Goal: Task Accomplishment & Management: Complete application form

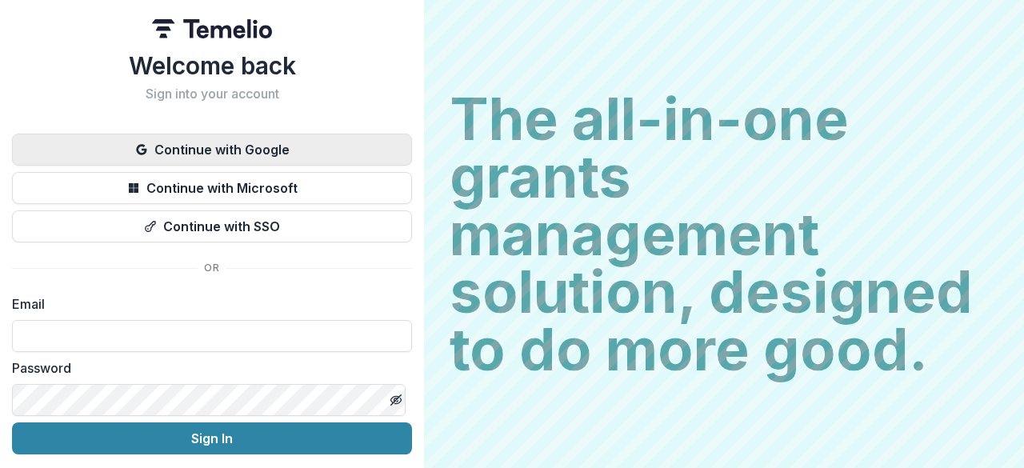
click at [376, 153] on button "Continue with Google" at bounding box center [212, 150] width 400 height 32
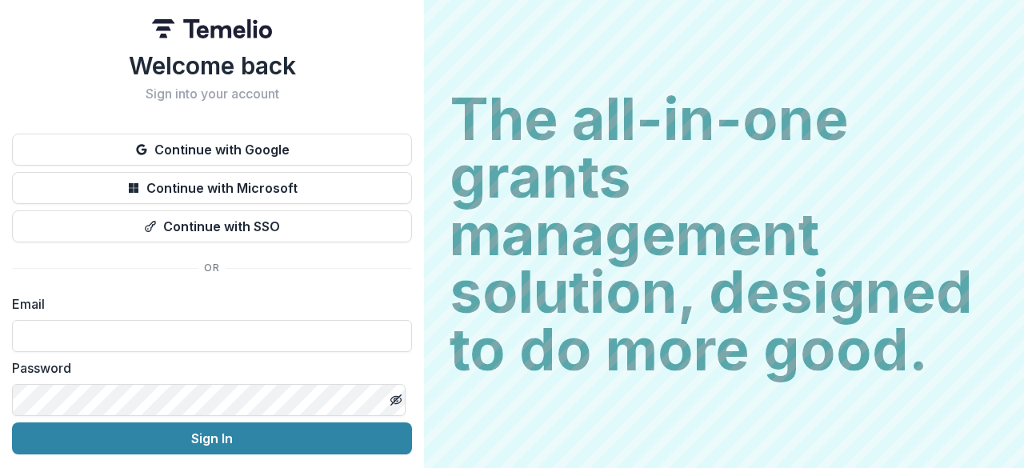
scroll to position [54, 0]
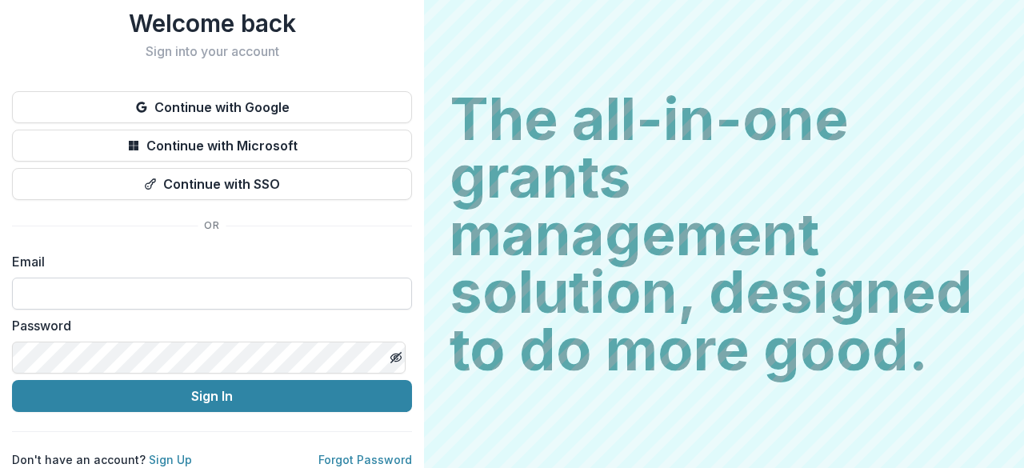
click at [285, 278] on input at bounding box center [212, 294] width 400 height 32
click at [366, 252] on label "Email" at bounding box center [207, 261] width 390 height 19
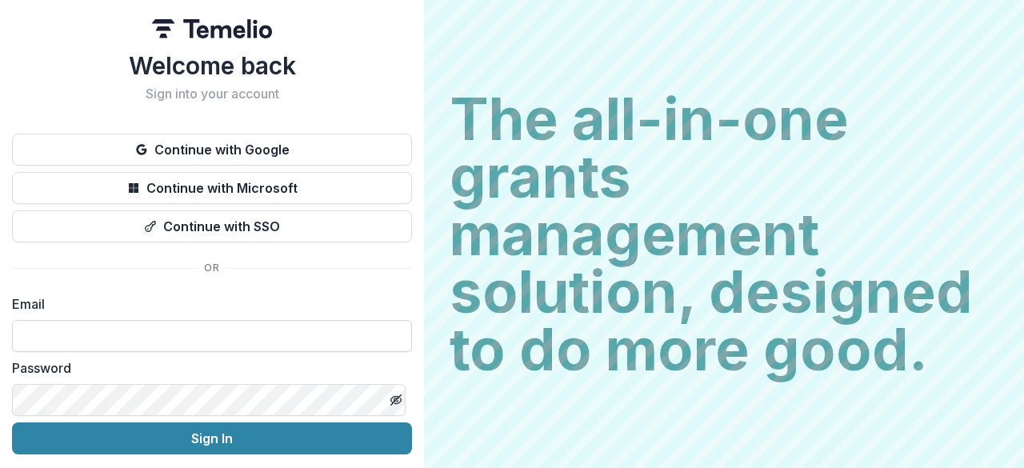
click at [234, 330] on input at bounding box center [212, 336] width 400 height 32
type input "**********"
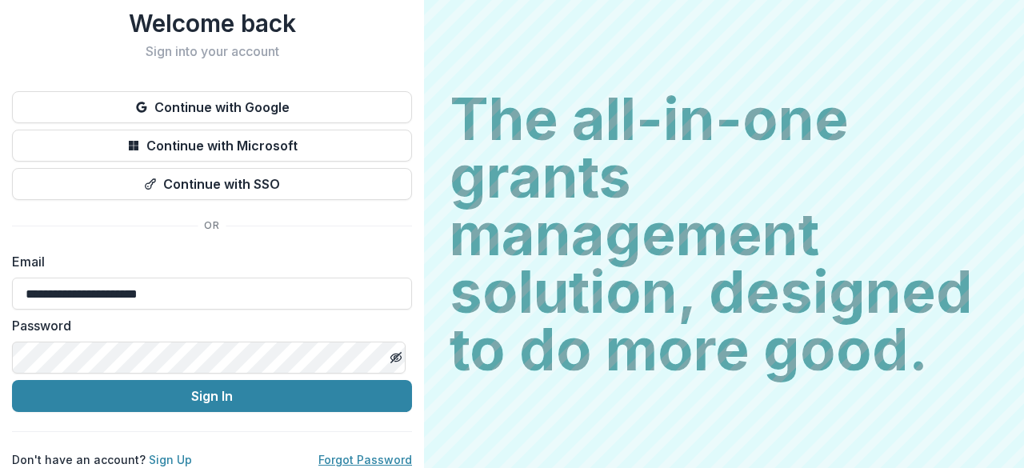
click at [346, 453] on link "Forgot Password" at bounding box center [365, 460] width 94 height 14
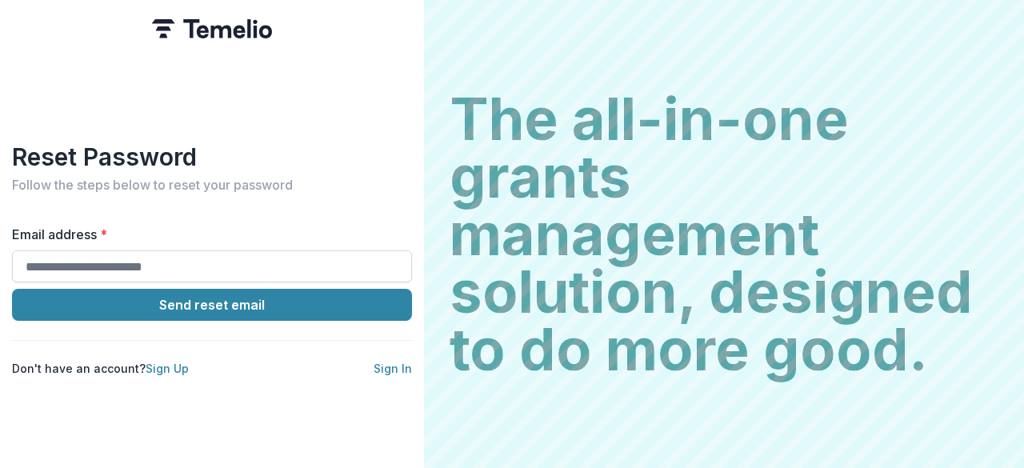
click at [234, 254] on input "Email address *" at bounding box center [212, 266] width 400 height 32
type input "**********"
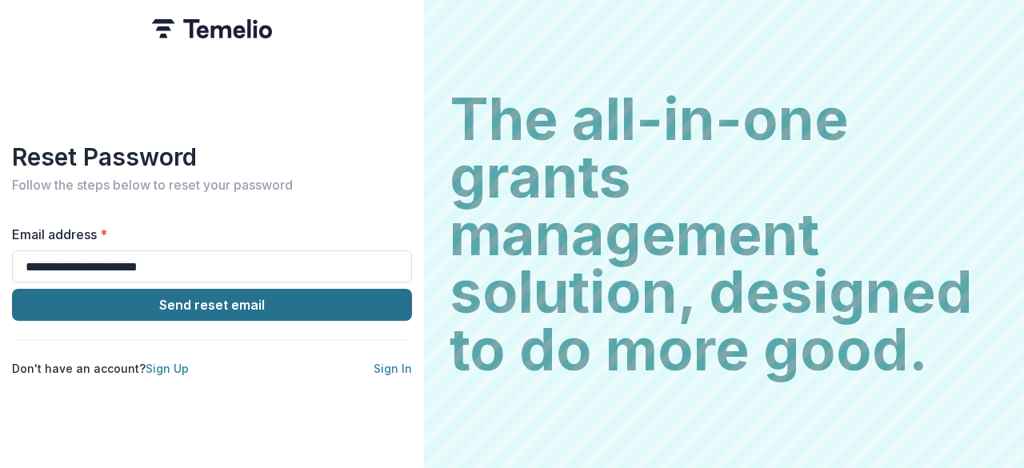
click at [222, 299] on button "Send reset email" at bounding box center [212, 305] width 400 height 32
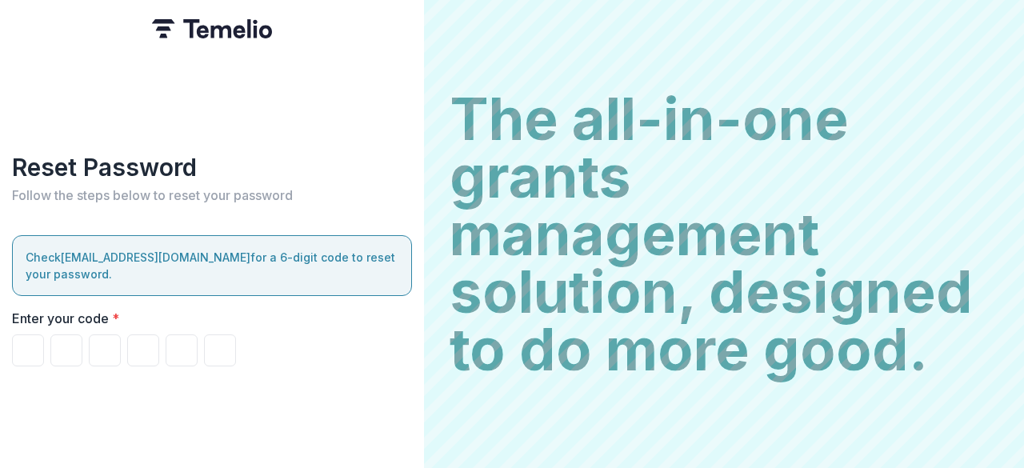
paste input "******"
type input "*"
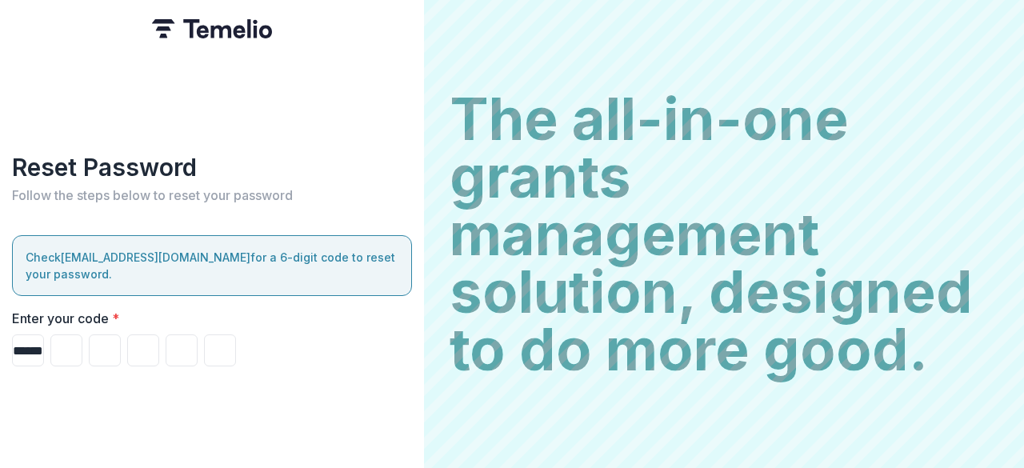
type input "*"
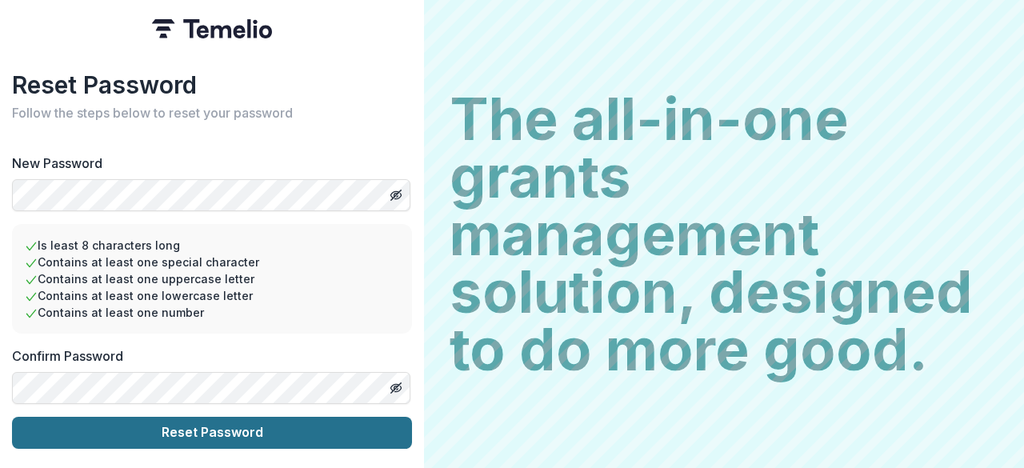
click at [259, 425] on button "Reset Password" at bounding box center [212, 433] width 400 height 32
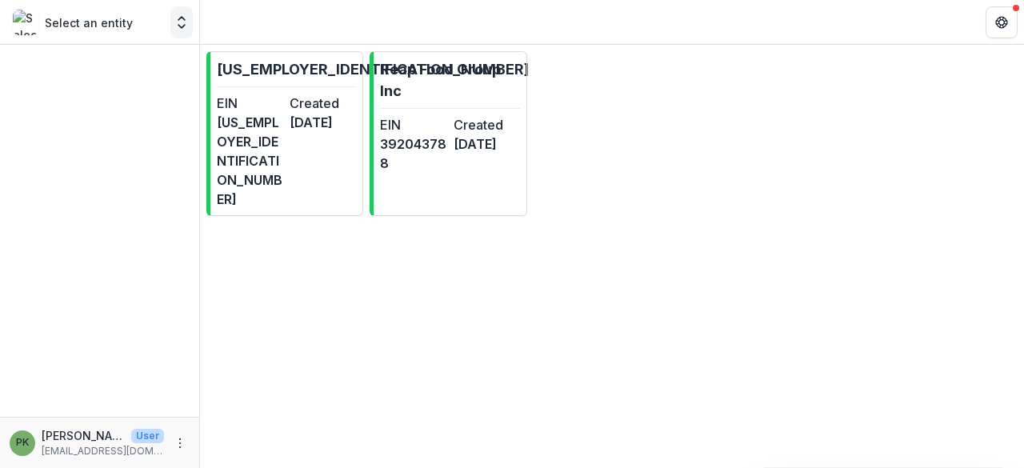
click at [183, 20] on icon "Open entity switcher" at bounding box center [182, 22] width 16 height 16
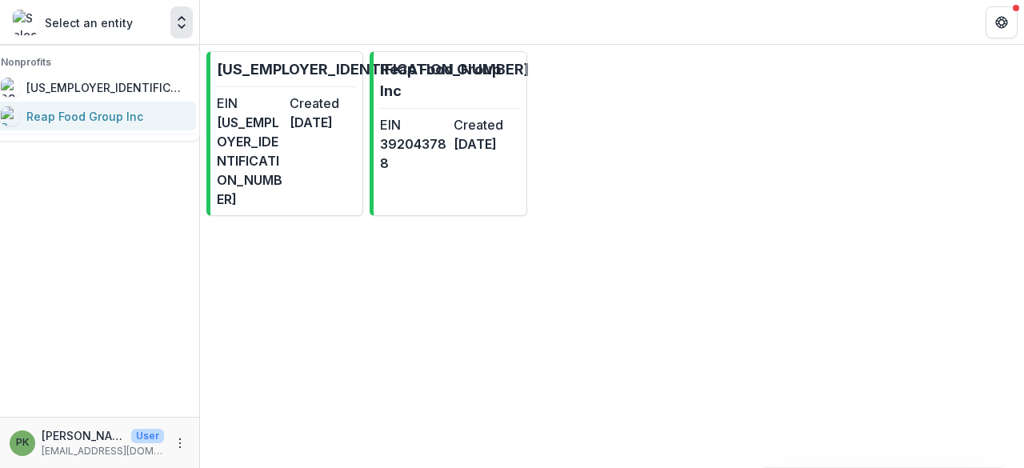
click at [143, 118] on div "Reap Food Group Inc" at bounding box center [84, 116] width 117 height 17
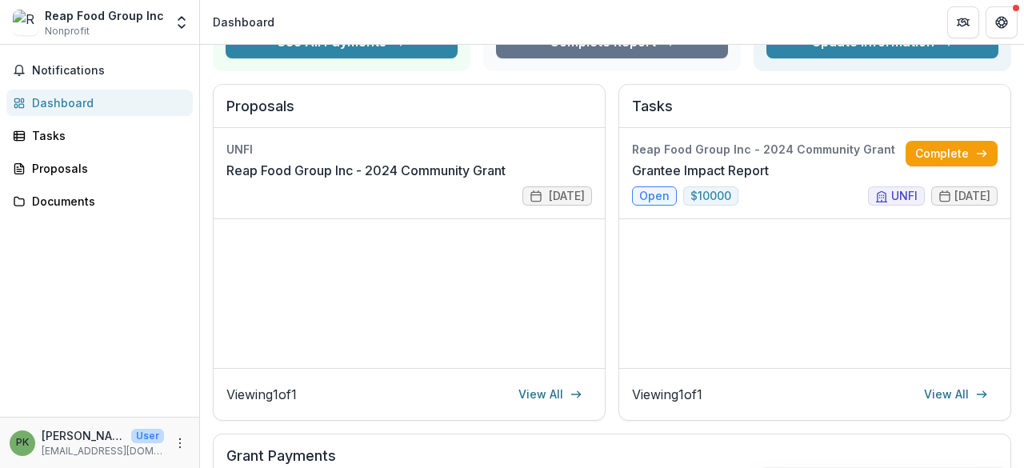
scroll to position [173, 0]
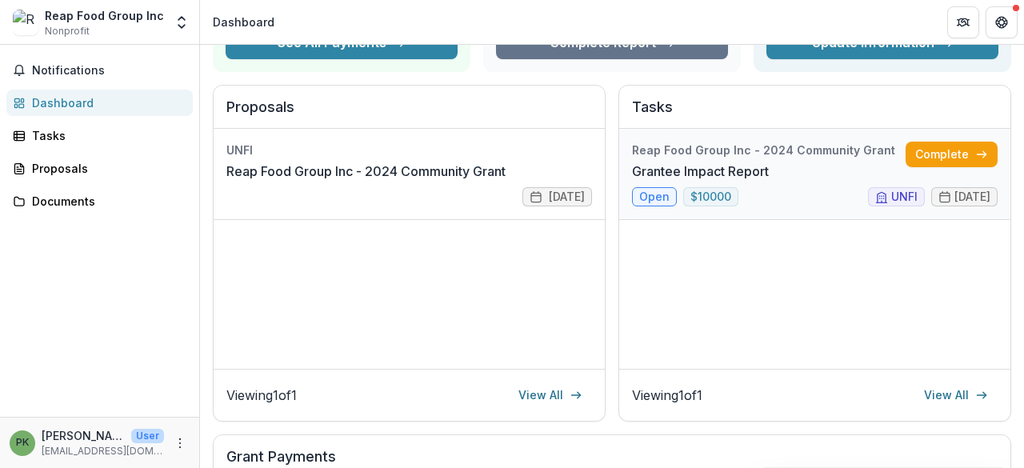
click at [769, 167] on link "Grantee Impact Report" at bounding box center [700, 171] width 137 height 19
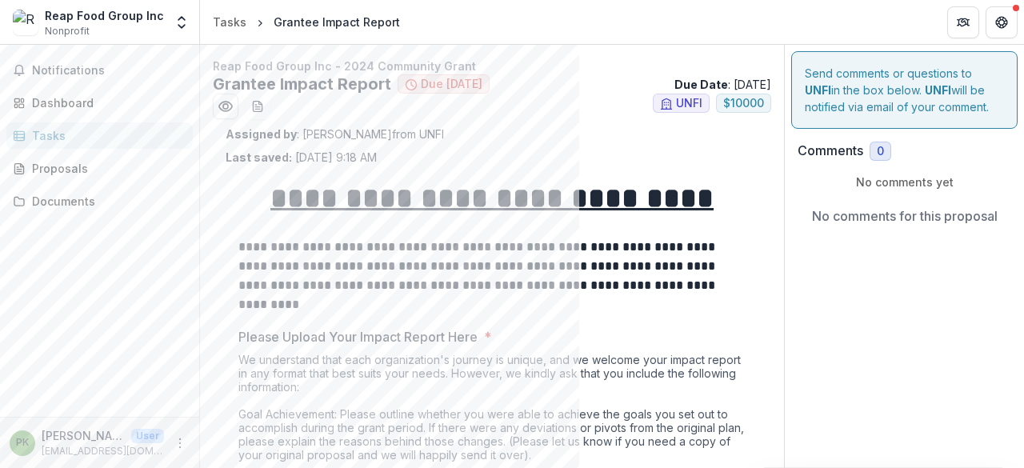
drag, startPoint x: 299, startPoint y: 135, endPoint x: 390, endPoint y: 135, distance: 91.2
click at [390, 135] on p "Assigned by : Kristine Creveling from UNFI" at bounding box center [492, 134] width 533 height 17
copy p "Kristine Creveling"
click at [451, 162] on div "Assigned by : Kristine Creveling from UNFI Last saved: Aug 05, 2025, 9:18 AM" at bounding box center [492, 146] width 533 height 40
click at [152, 161] on div "Proposals" at bounding box center [106, 168] width 148 height 17
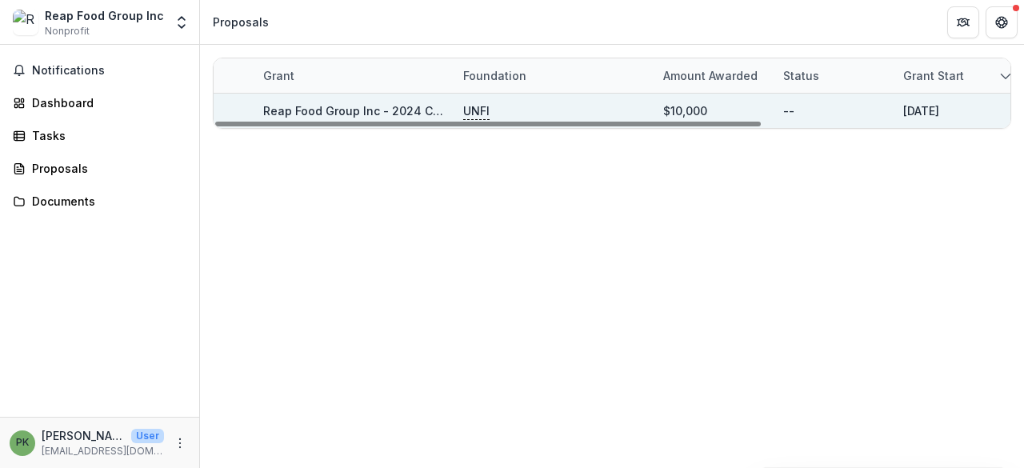
click at [381, 111] on link "Reap Food Group Inc - 2024 Community Grant" at bounding box center [392, 111] width 258 height 14
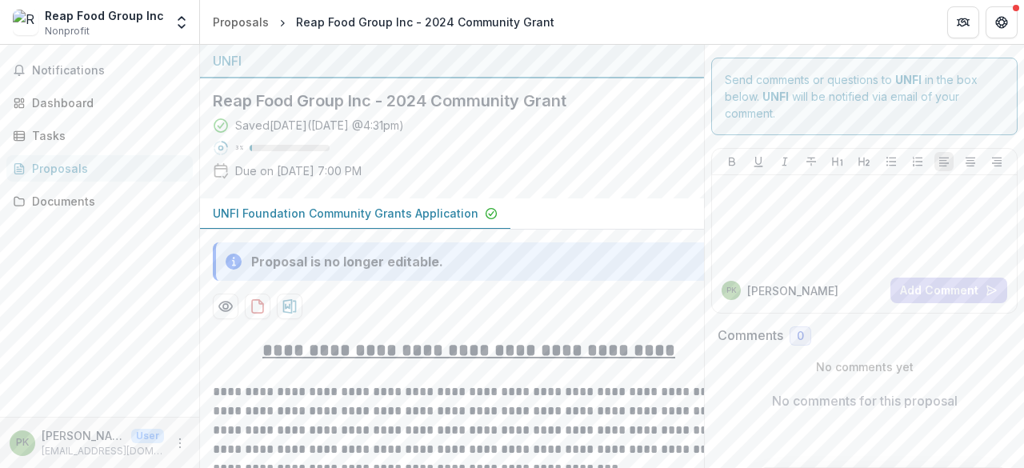
scroll to position [12, 0]
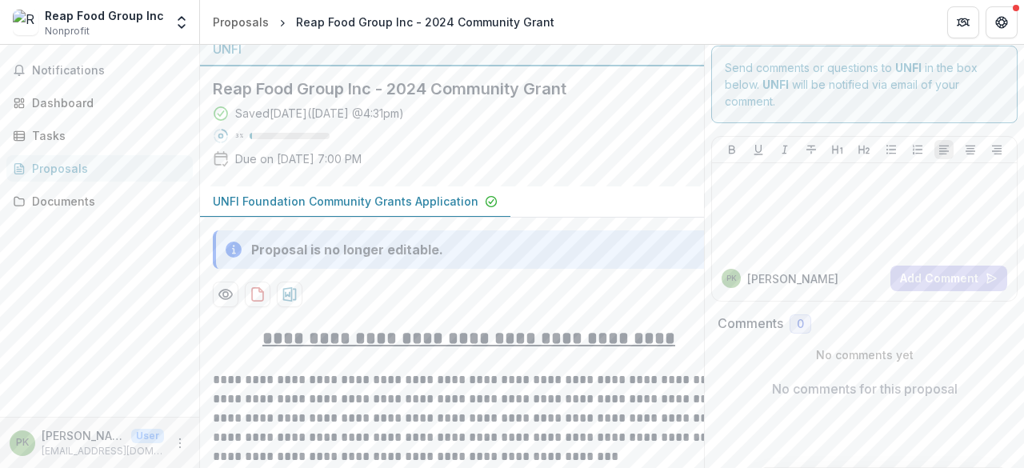
click at [440, 202] on p "UNFI Foundation Community Grants Application" at bounding box center [346, 201] width 266 height 17
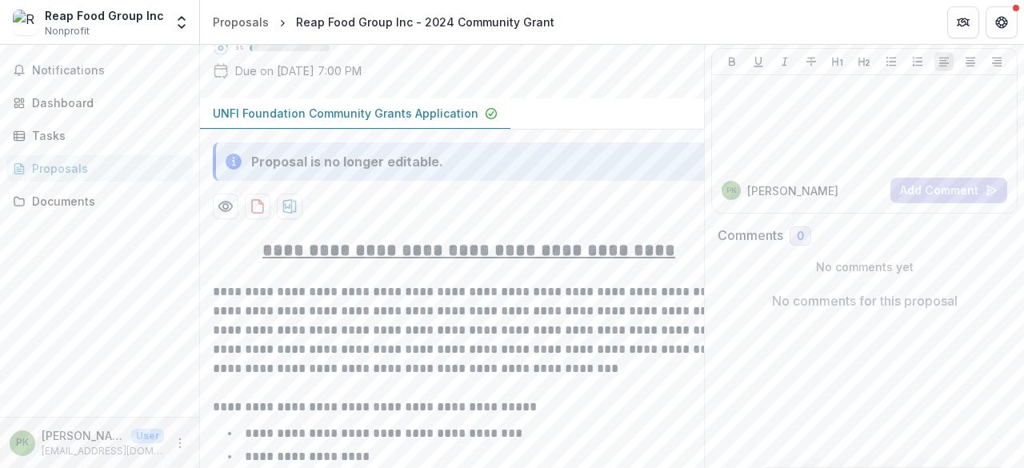
scroll to position [102, 0]
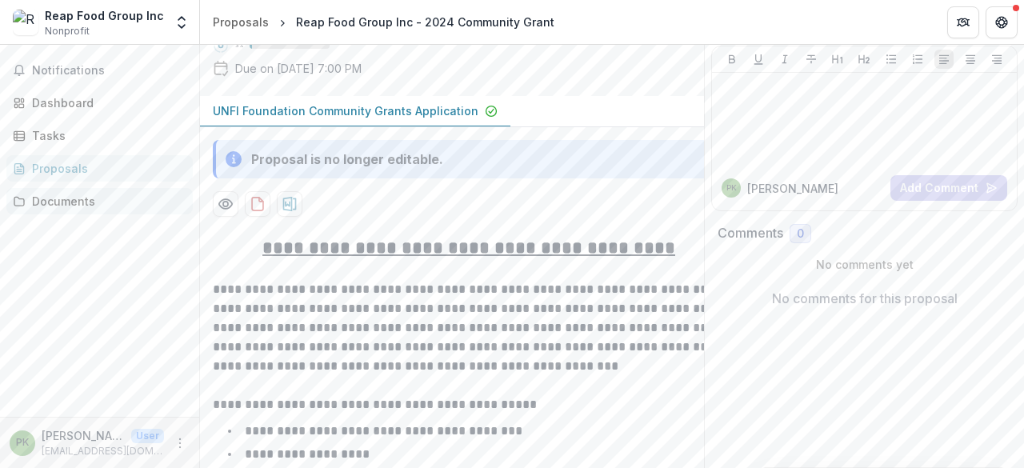
click at [126, 189] on link "Documents" at bounding box center [99, 201] width 186 height 26
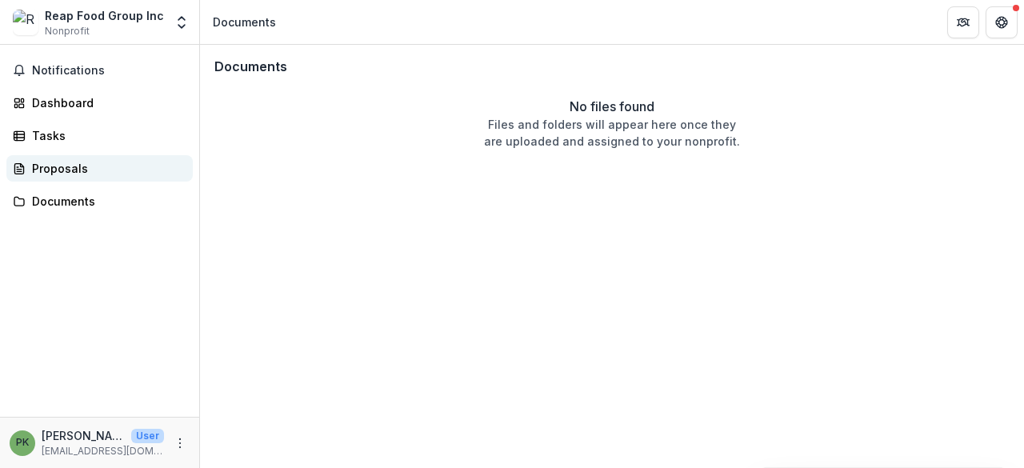
click at [109, 174] on div "Proposals" at bounding box center [106, 168] width 148 height 17
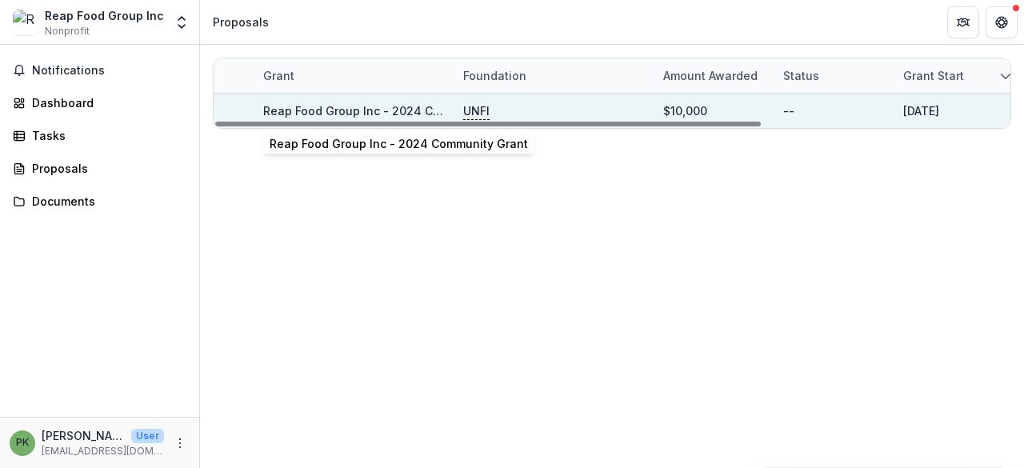
click at [346, 104] on link "Reap Food Group Inc - 2024 Community Grant" at bounding box center [392, 111] width 258 height 14
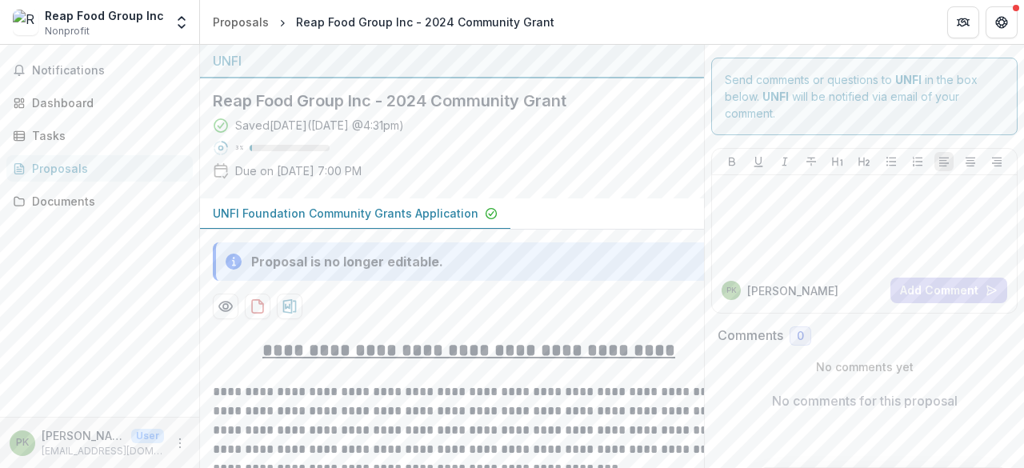
scroll to position [181, 0]
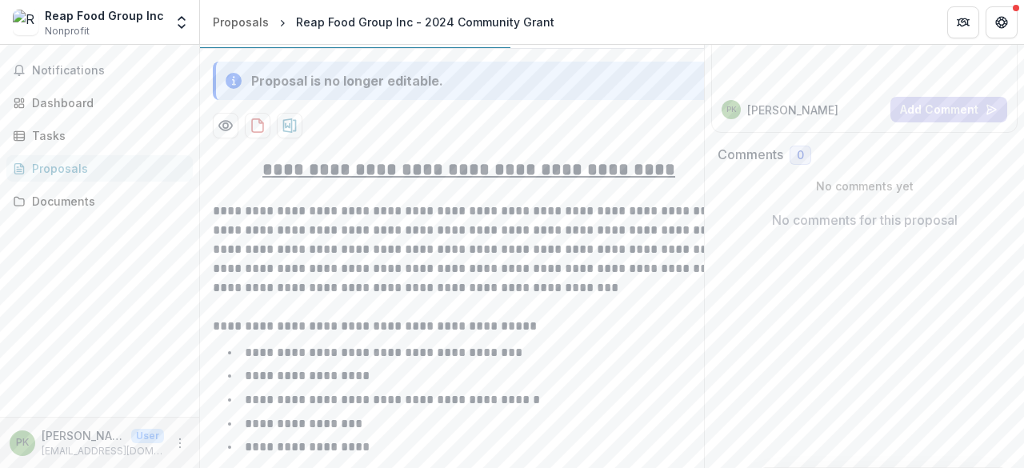
click at [549, 161] on u "**********" at bounding box center [468, 170] width 413 height 18
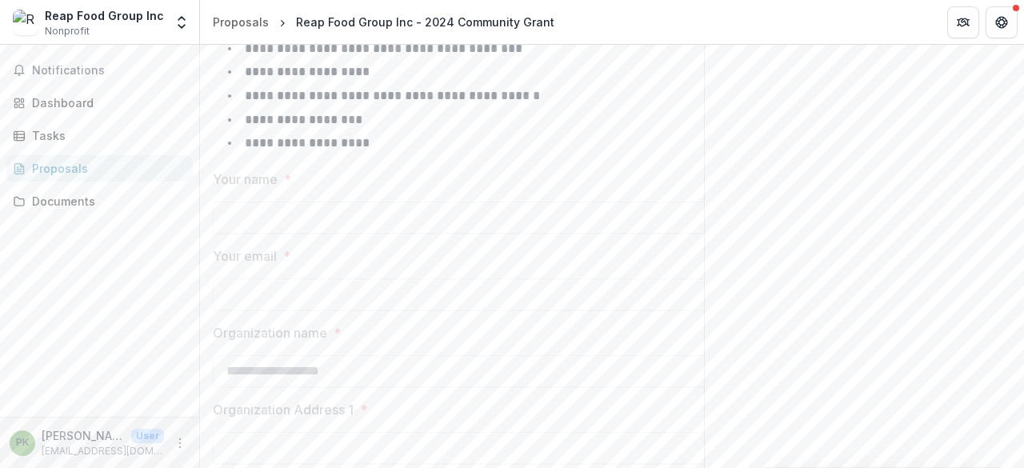
scroll to position [0, 0]
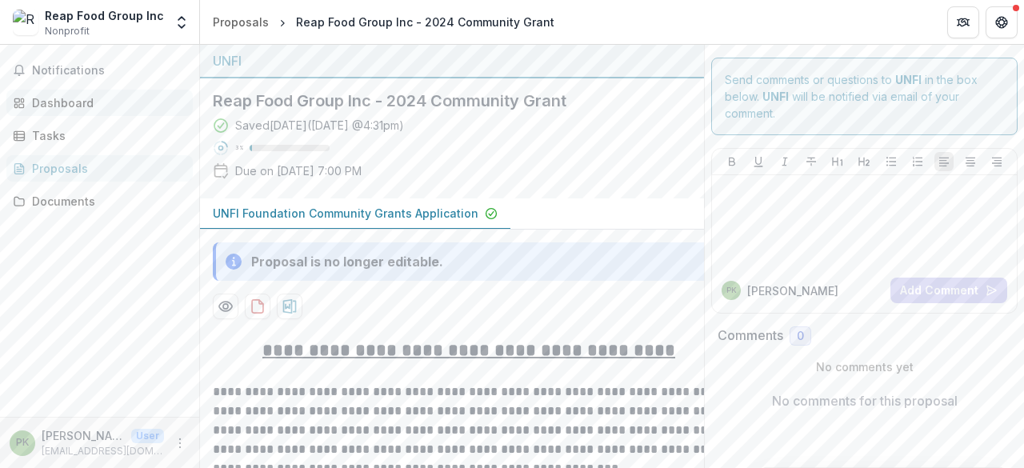
click at [66, 96] on div "Dashboard" at bounding box center [106, 102] width 148 height 17
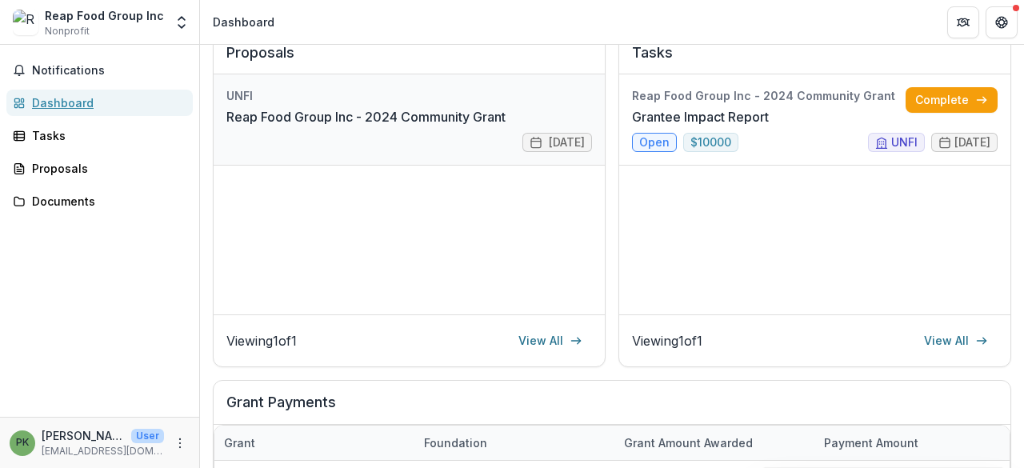
scroll to position [228, 0]
click at [411, 126] on link "Reap Food Group Inc - 2024 Community Grant" at bounding box center [365, 115] width 279 height 19
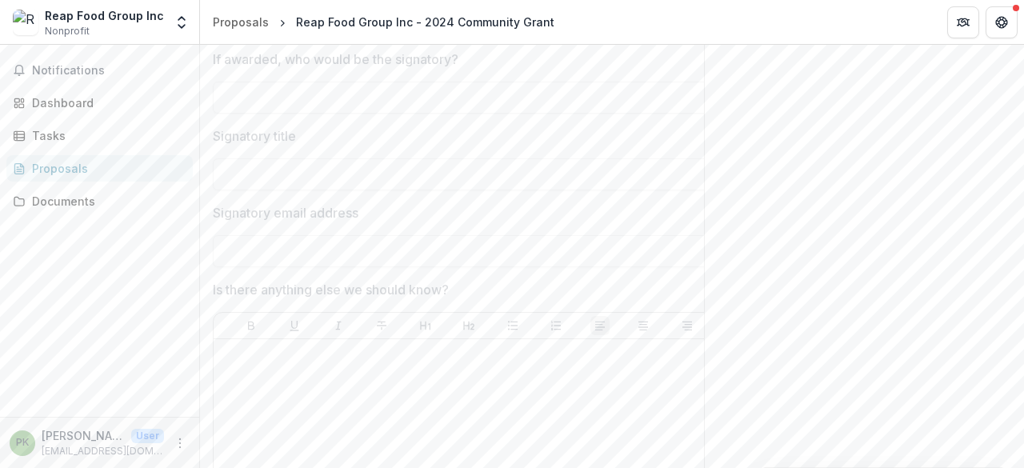
scroll to position [6912, 0]
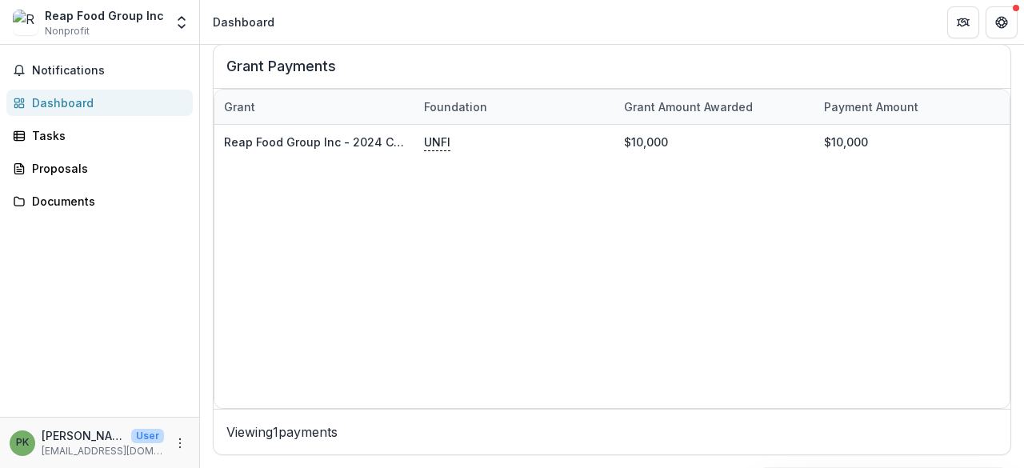
scroll to position [560, 0]
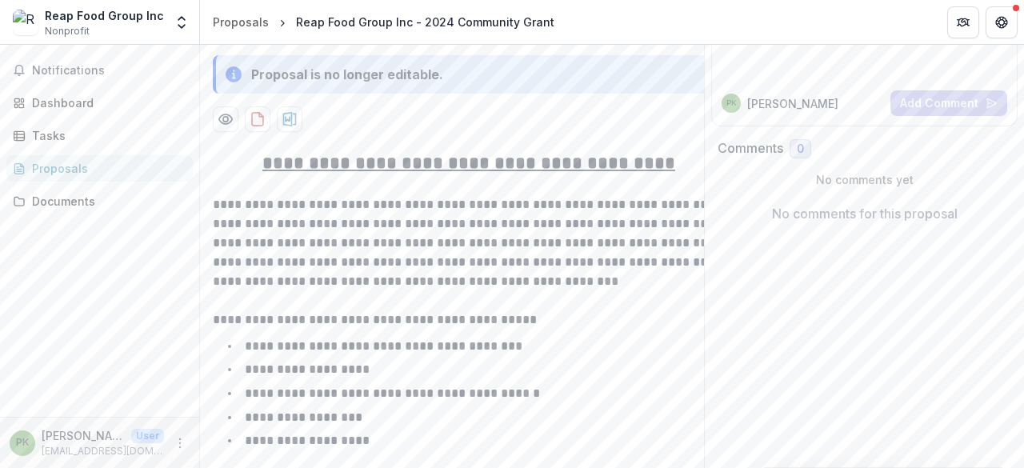
scroll to position [195, 0]
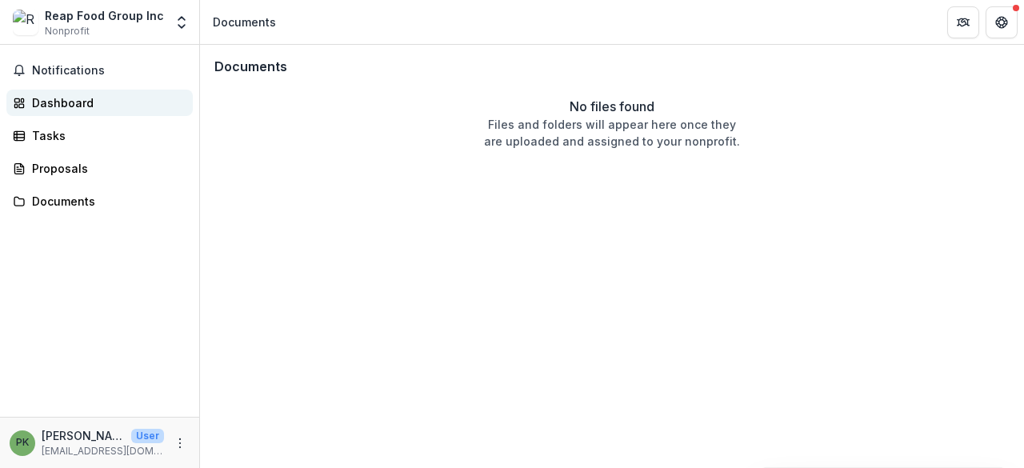
click at [90, 92] on link "Dashboard" at bounding box center [99, 103] width 186 height 26
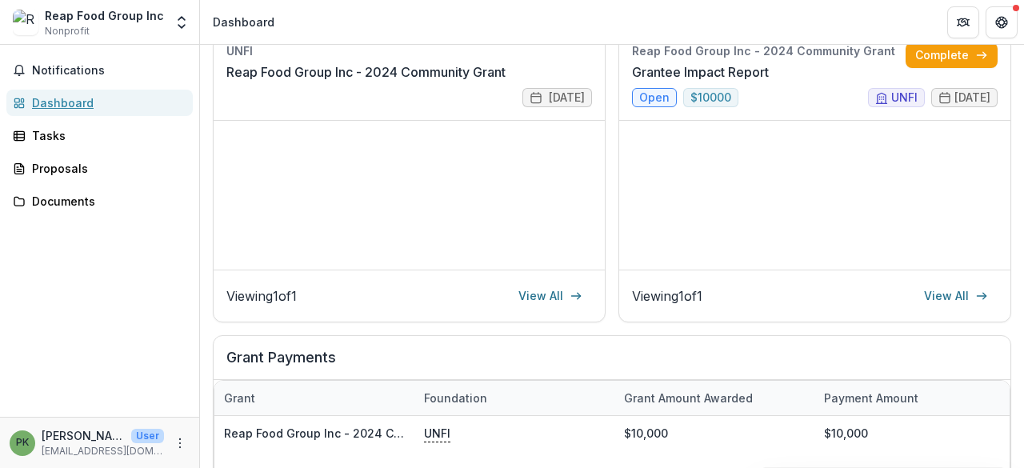
scroll to position [274, 0]
click at [562, 287] on link "View All" at bounding box center [550, 295] width 83 height 26
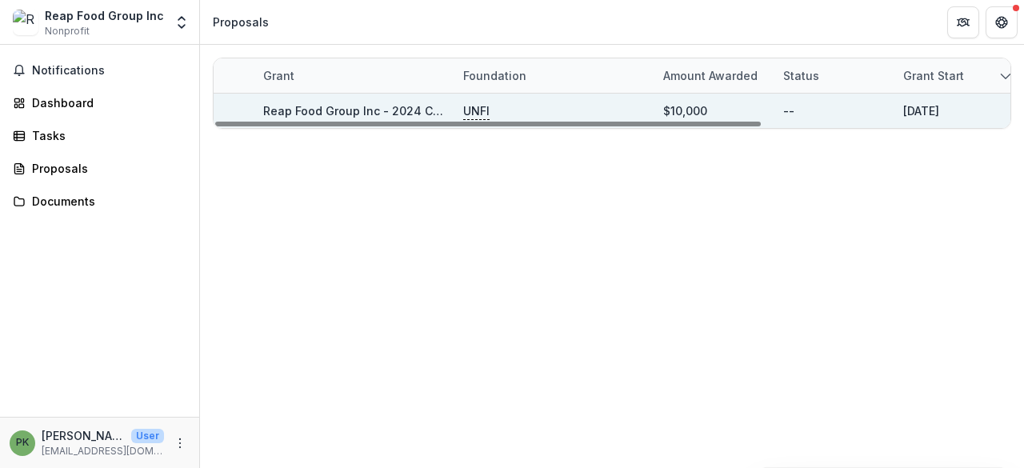
click at [392, 114] on link "Reap Food Group Inc - 2024 Community Grant" at bounding box center [392, 111] width 258 height 14
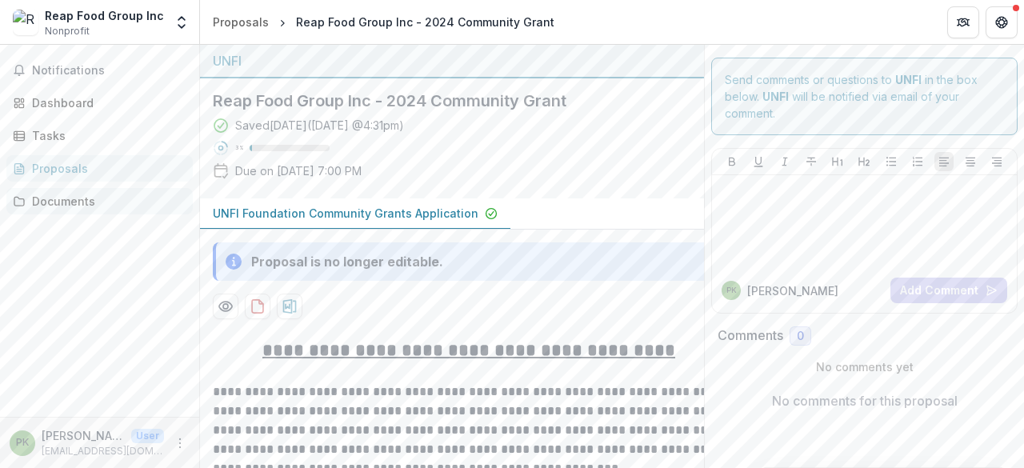
click at [75, 207] on div "Documents" at bounding box center [106, 201] width 148 height 17
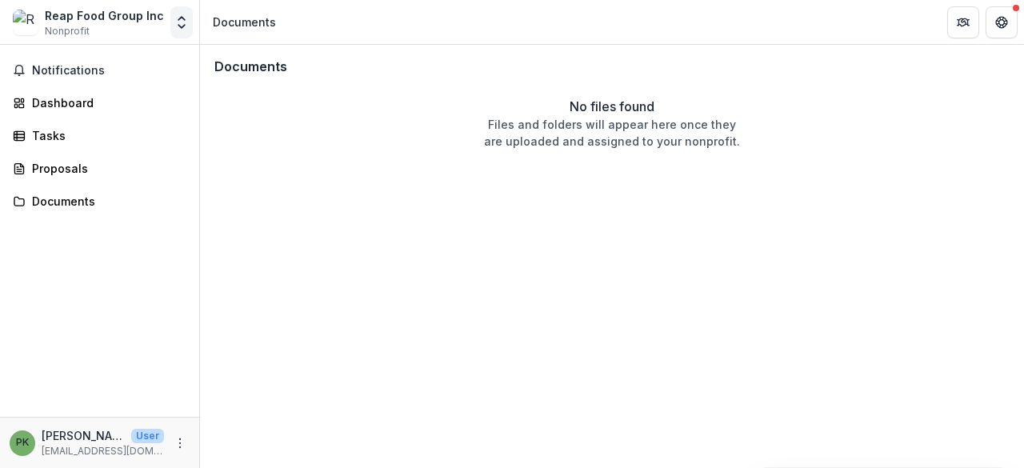
click at [178, 17] on icon "Open entity switcher" at bounding box center [182, 22] width 16 height 16
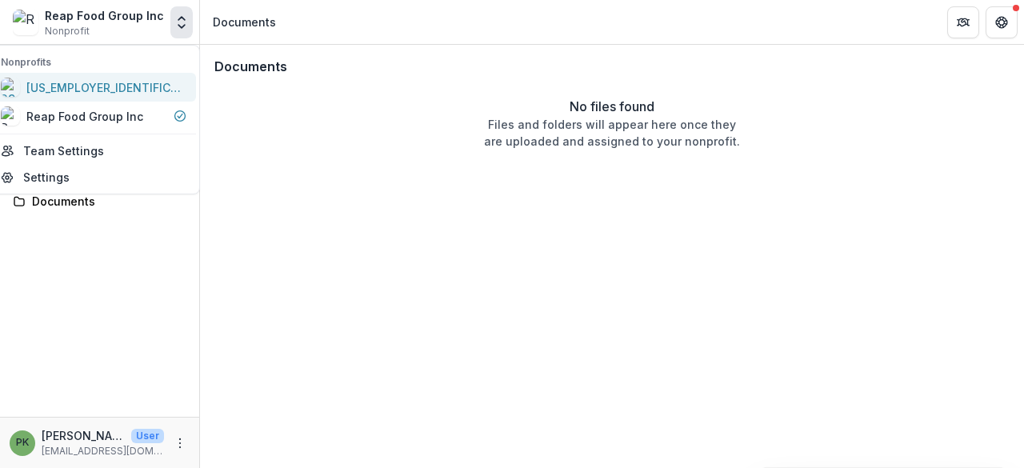
click at [120, 81] on div "39-2043788" at bounding box center [94, 87] width 186 height 19
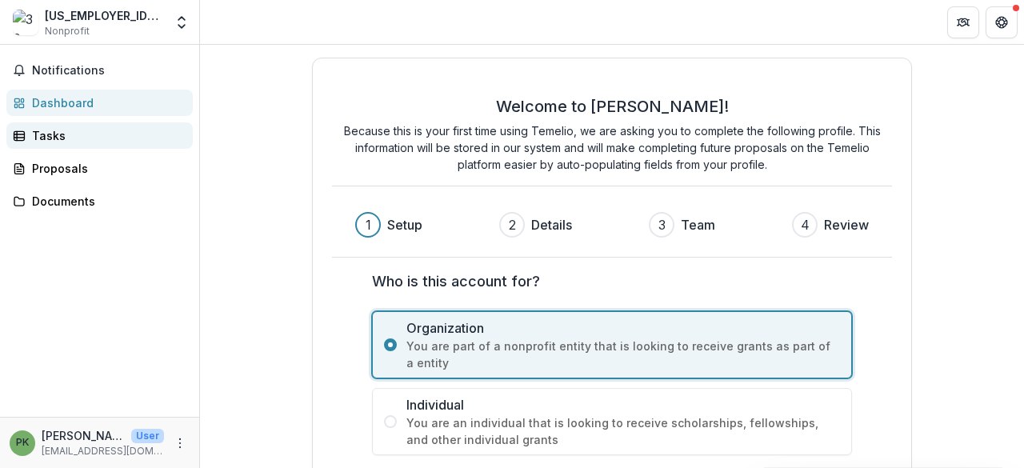
click at [158, 146] on link "Tasks" at bounding box center [99, 135] width 186 height 26
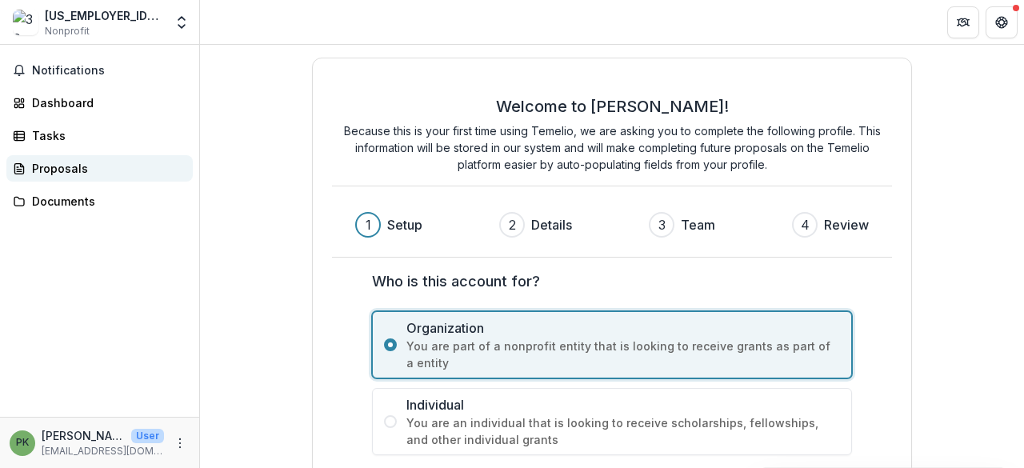
click at [135, 160] on div "Proposals" at bounding box center [106, 168] width 148 height 17
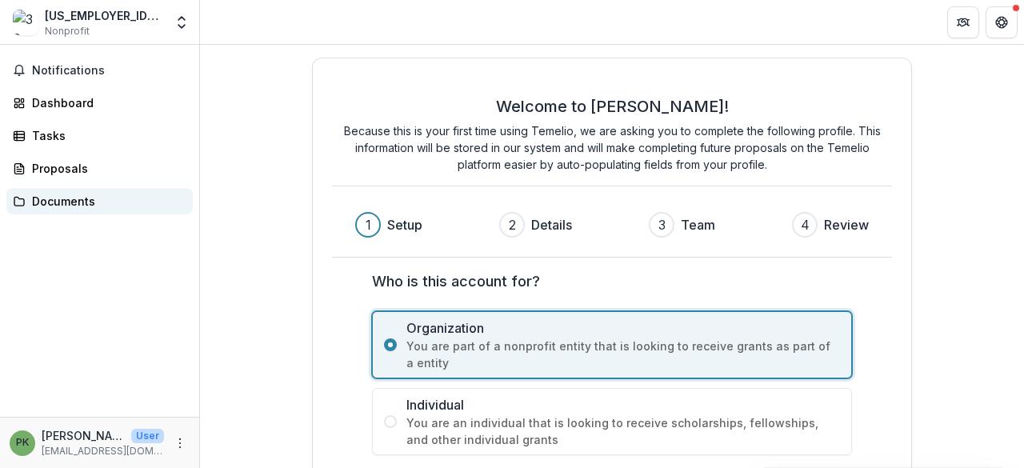
click at [121, 199] on div "Documents" at bounding box center [106, 201] width 148 height 17
click at [158, 22] on div "39-2043788 Nonprofit" at bounding box center [88, 22] width 151 height 31
click at [179, 24] on icon "Open entity switcher" at bounding box center [182, 22] width 16 height 16
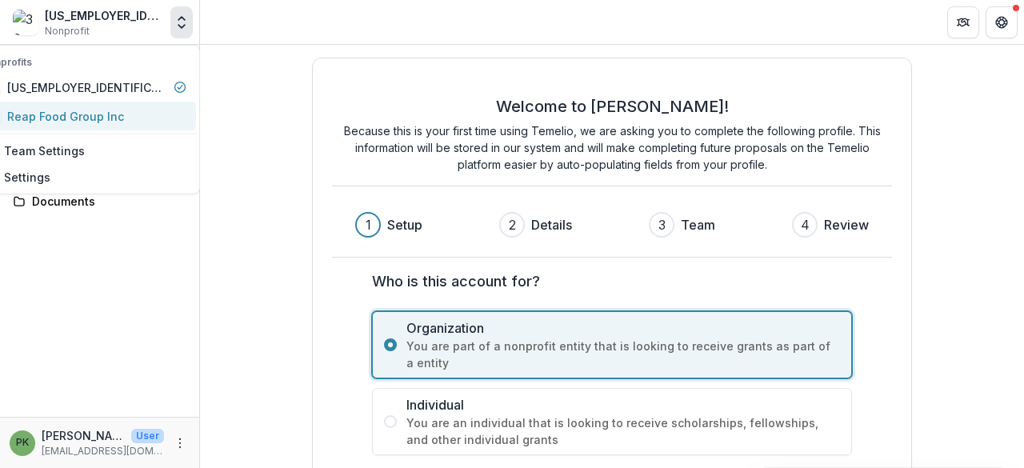
click at [124, 108] on div "Reap Food Group Inc" at bounding box center [65, 116] width 117 height 17
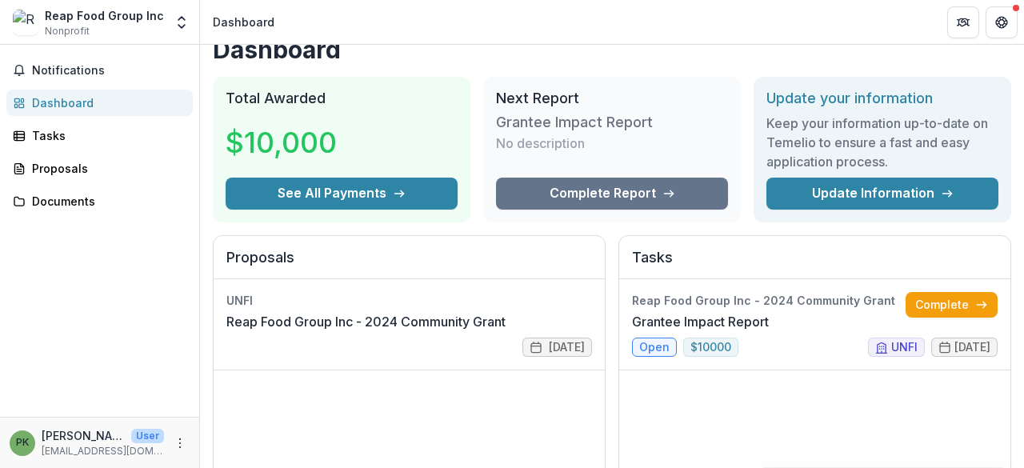
scroll to position [26, 0]
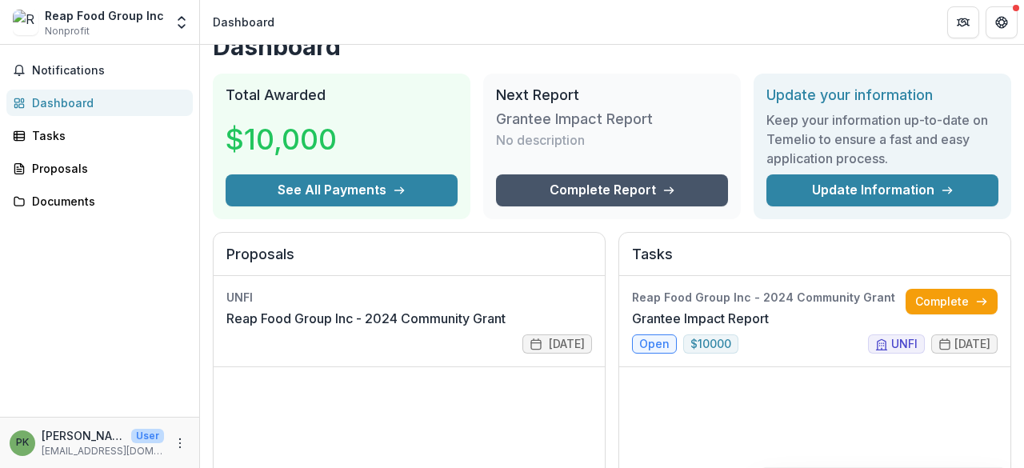
click at [565, 193] on link "Complete Report" at bounding box center [612, 190] width 232 height 32
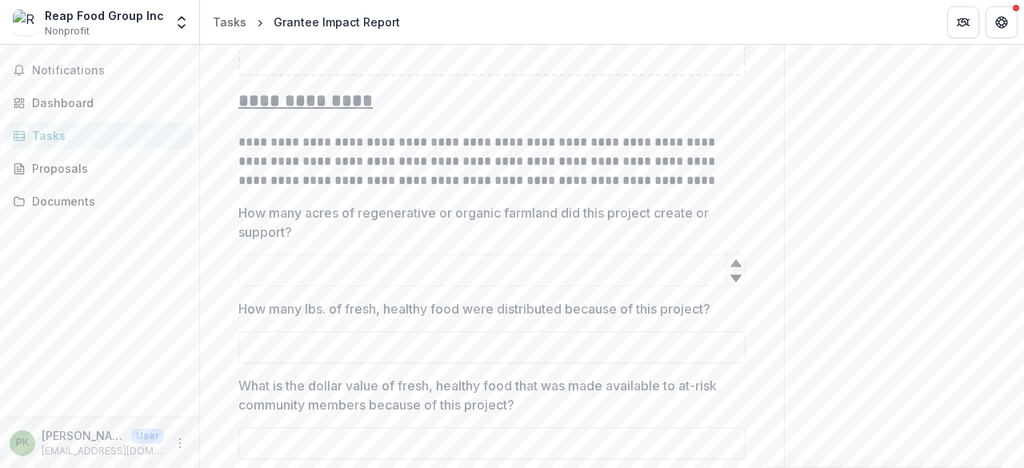
scroll to position [742, 0]
click at [479, 261] on input "How many acres of regenerative or organic farmland did this project create or s…" at bounding box center [491, 270] width 507 height 32
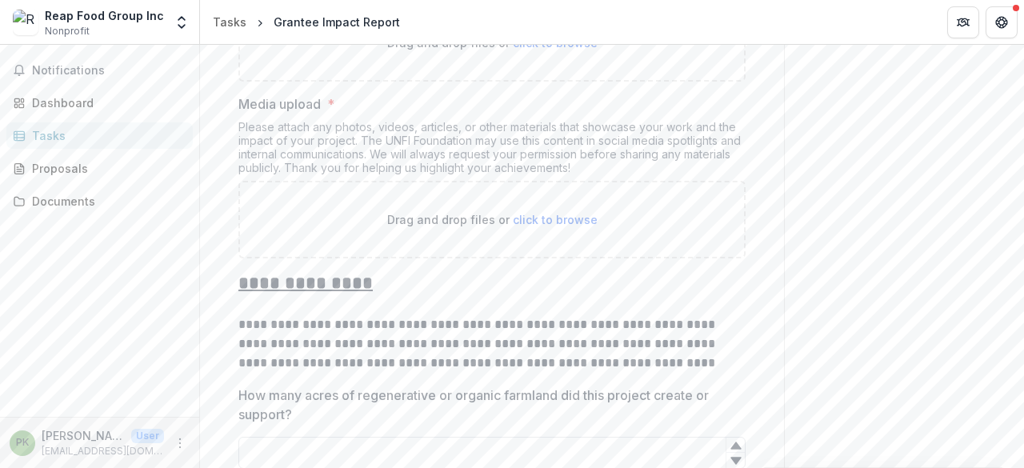
scroll to position [558, 0]
click at [82, 157] on link "Proposals" at bounding box center [99, 168] width 186 height 26
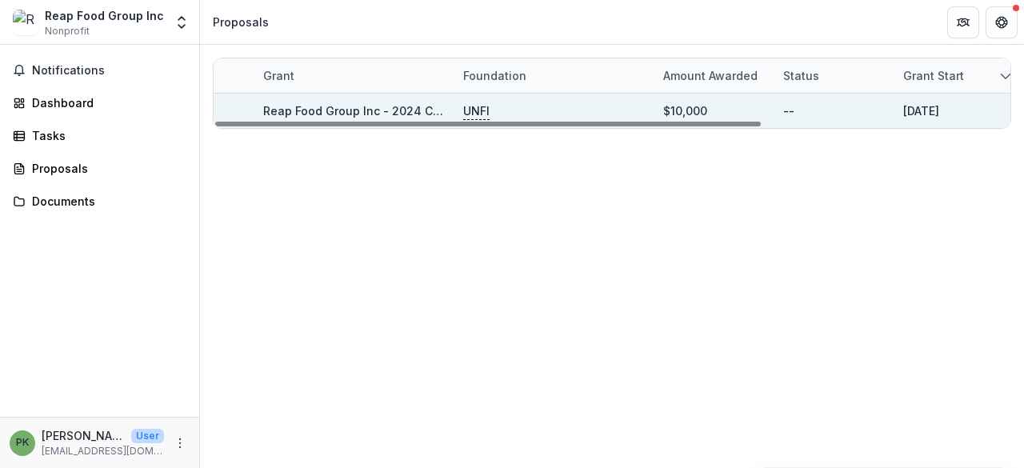
click at [398, 96] on div "Reap Food Group Inc - 2024 Community Grant" at bounding box center [353, 111] width 181 height 34
click at [396, 98] on div "Reap Food Group Inc - 2024 Community Grant" at bounding box center [353, 111] width 181 height 34
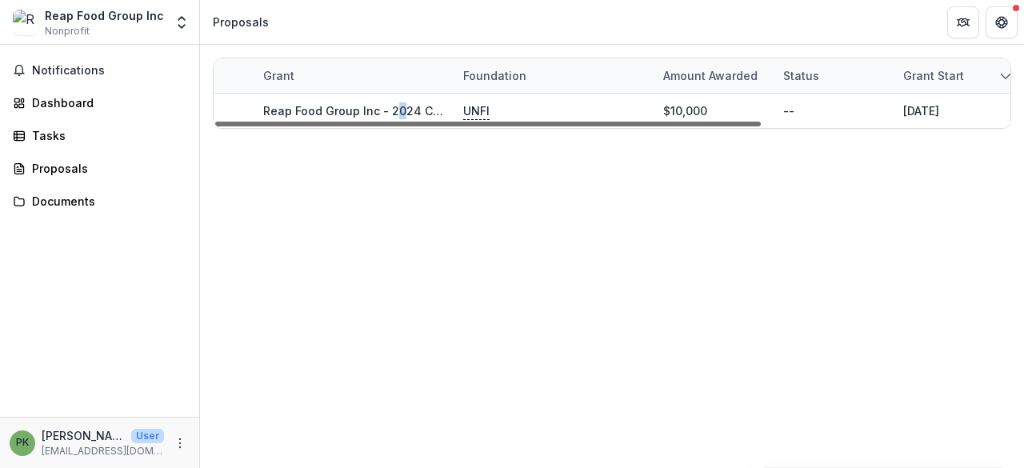
click at [384, 122] on div at bounding box center [488, 124] width 546 height 5
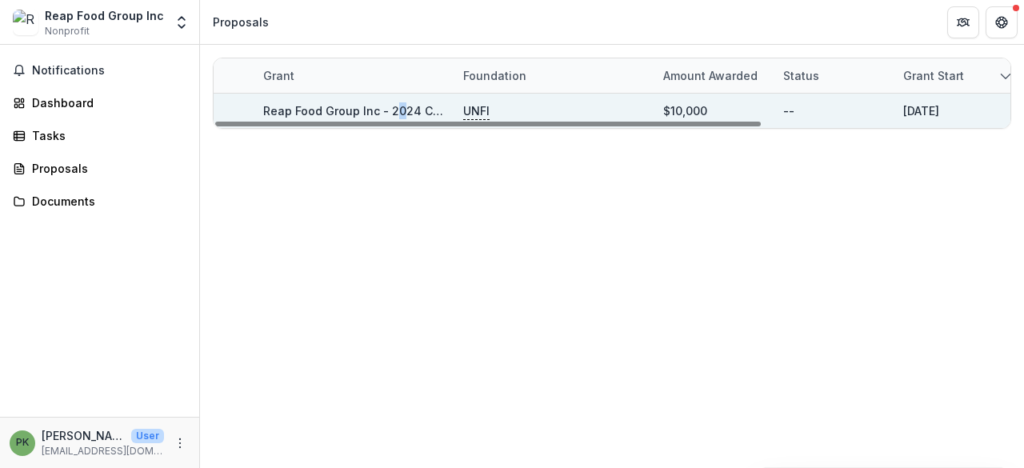
click at [384, 107] on link "Reap Food Group Inc - 2024 Community Grant" at bounding box center [392, 111] width 258 height 14
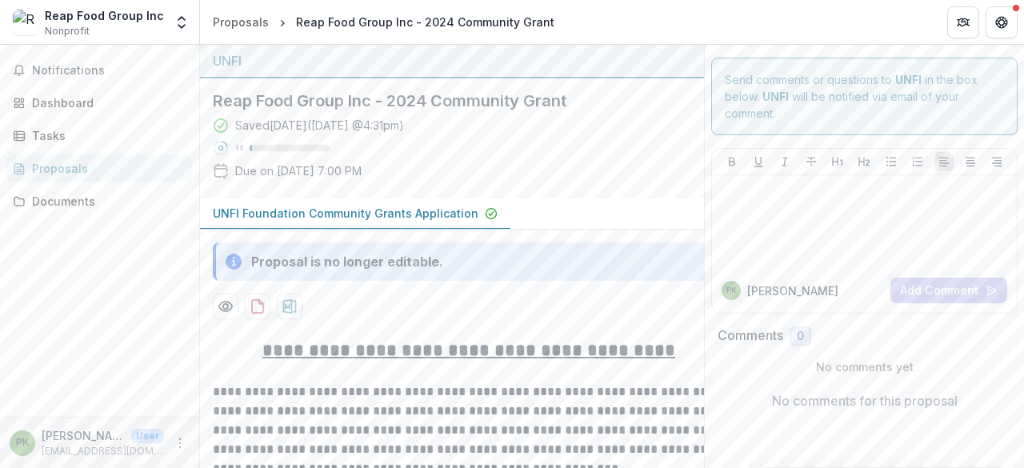
click at [340, 217] on p "UNFI Foundation Community Grants Application" at bounding box center [346, 213] width 266 height 17
click at [472, 204] on button "UNFI Foundation Community Grants Application" at bounding box center [355, 213] width 310 height 31
click at [334, 210] on p "UNFI Foundation Community Grants Application" at bounding box center [346, 213] width 266 height 17
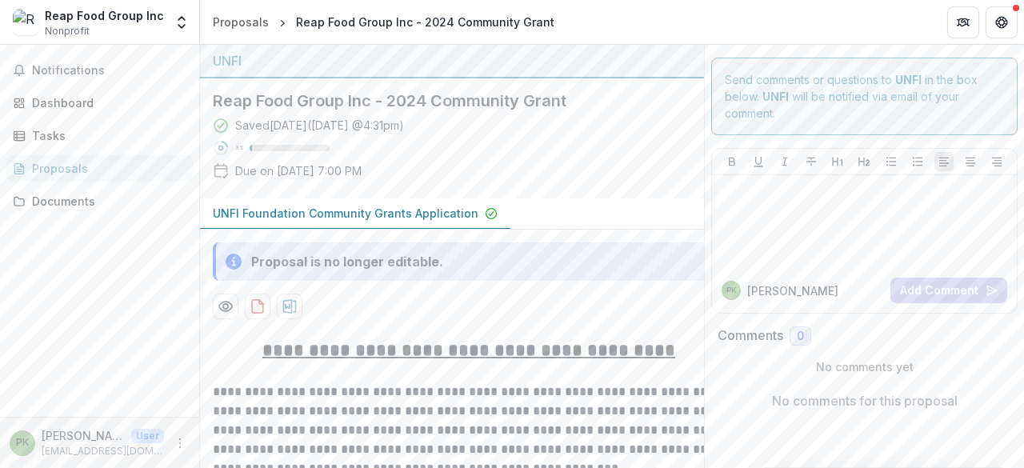
click at [334, 210] on p "UNFI Foundation Community Grants Application" at bounding box center [346, 213] width 266 height 17
click at [333, 212] on p "UNFI Foundation Community Grants Application" at bounding box center [346, 213] width 266 height 17
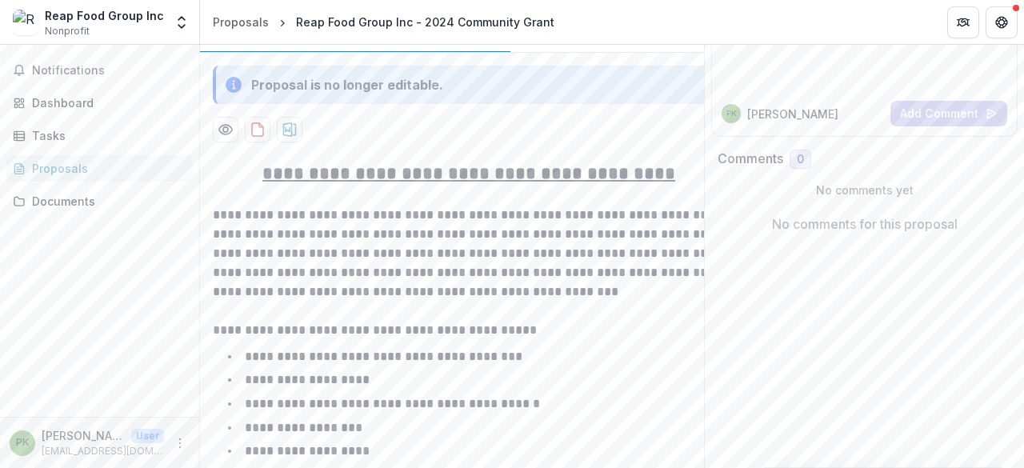
scroll to position [106, 0]
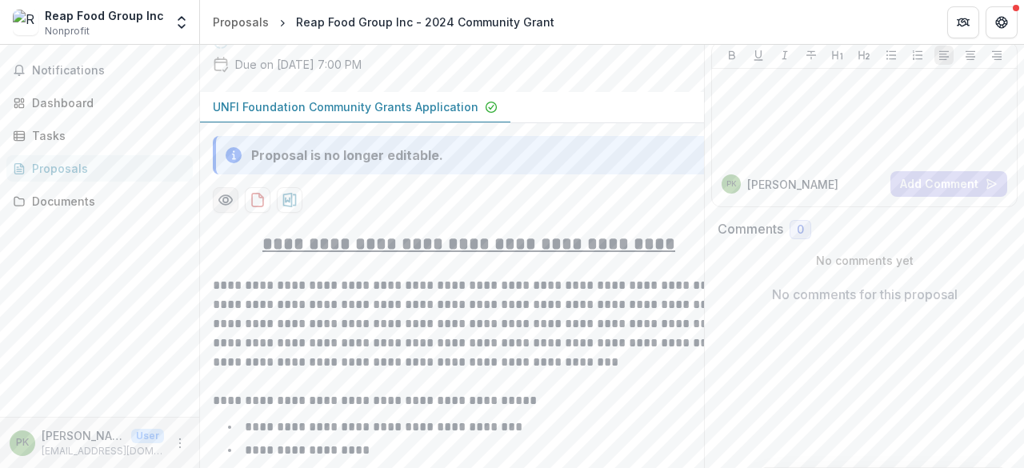
click at [223, 194] on icon "Preview 8da3756b-7174-4c89-a9d0-668171294617-0.pdf" at bounding box center [226, 200] width 16 height 16
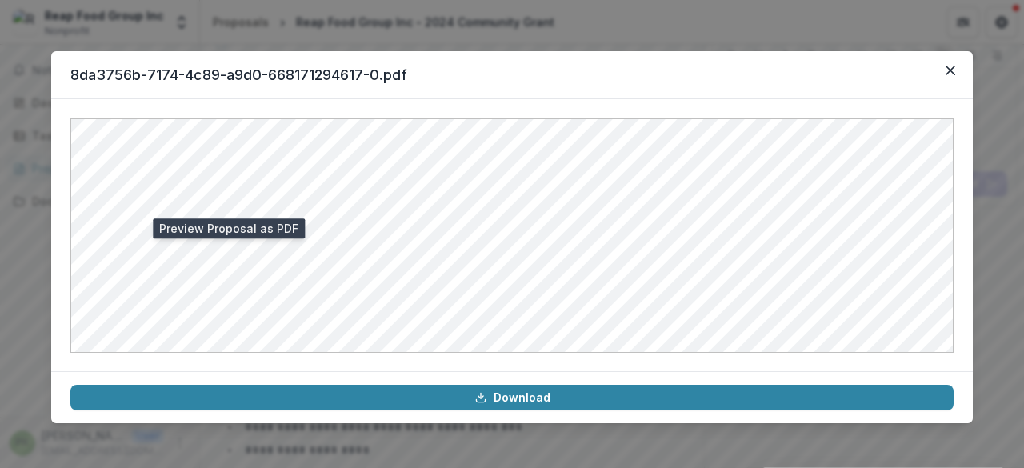
click at [768, 21] on div "8da3756b-7174-4c89-a9d0-668171294617-0.pdf Download" at bounding box center [512, 234] width 1024 height 468
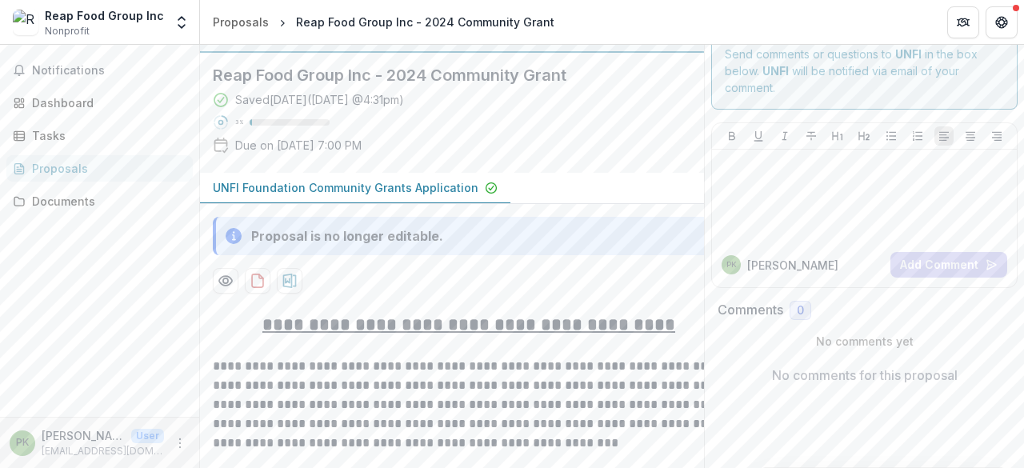
scroll to position [25, 0]
click at [77, 198] on div "Documents" at bounding box center [106, 201] width 148 height 17
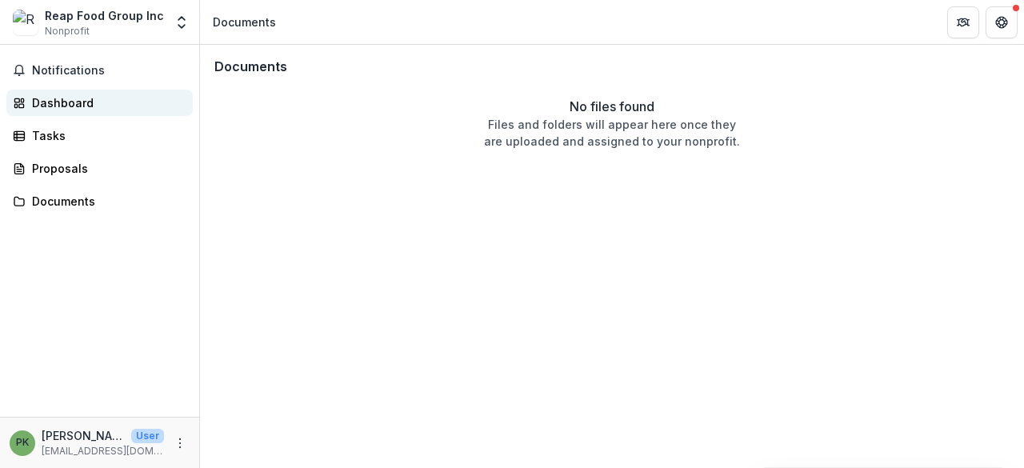
click at [72, 98] on div "Dashboard" at bounding box center [106, 102] width 148 height 17
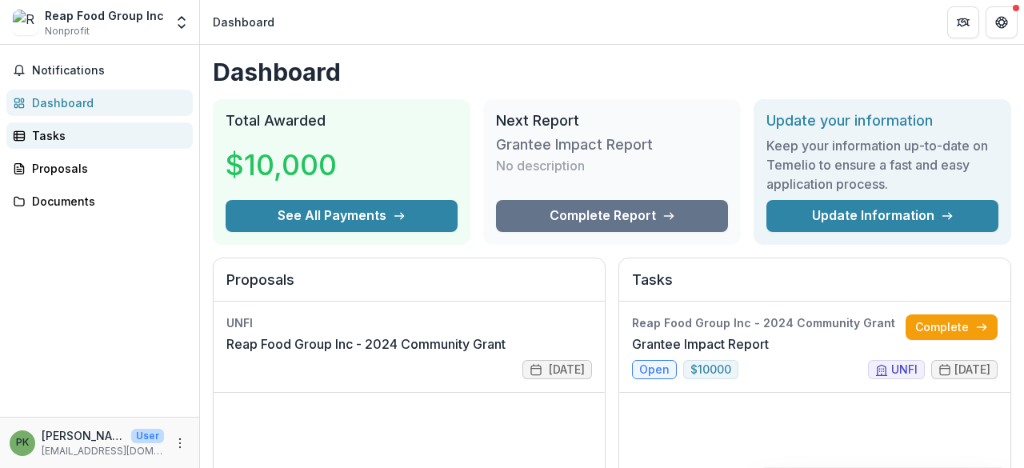
click at [99, 126] on link "Tasks" at bounding box center [99, 135] width 186 height 26
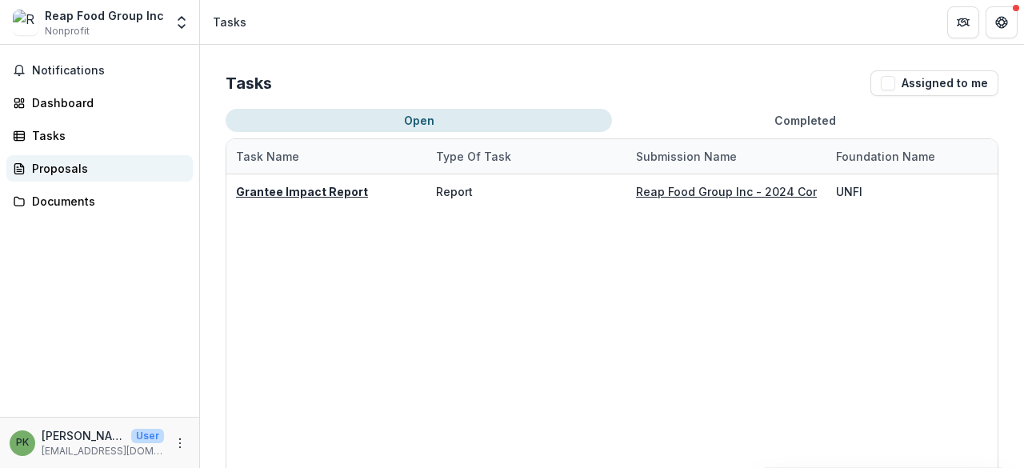
click at [80, 162] on div "Proposals" at bounding box center [106, 168] width 148 height 17
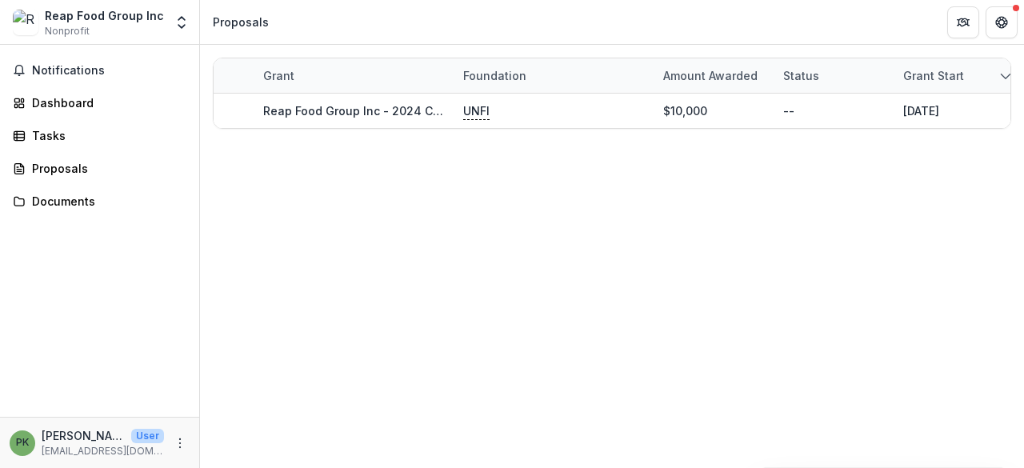
click at [75, 121] on div "Notifications Dashboard Tasks Proposals Documents" at bounding box center [99, 231] width 199 height 372
click at [70, 132] on div "Tasks" at bounding box center [106, 135] width 148 height 17
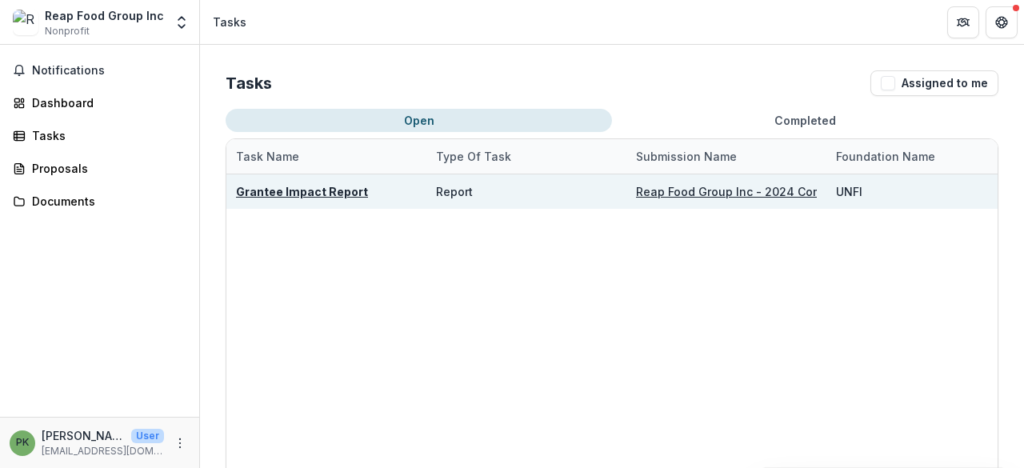
click at [712, 194] on u "Reap Food Group Inc - 2024 Community Grant" at bounding box center [765, 192] width 258 height 14
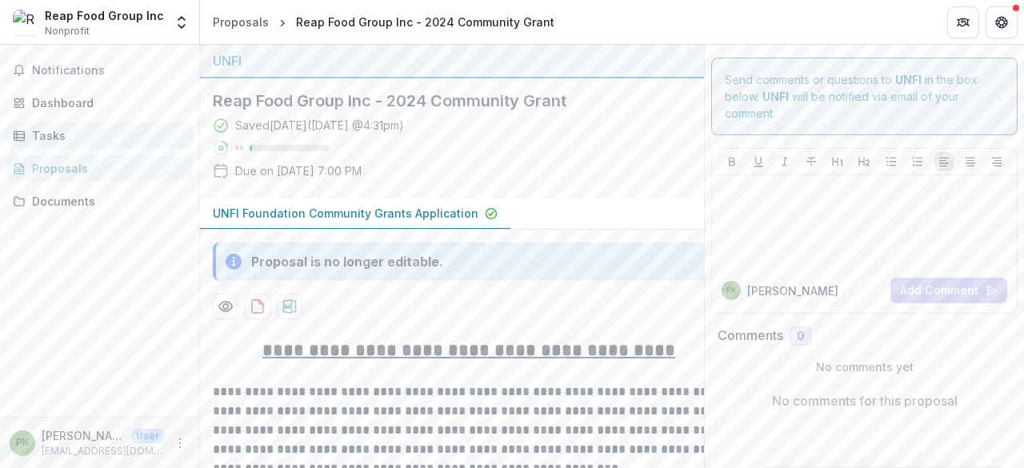
click at [78, 138] on div "Tasks" at bounding box center [106, 135] width 148 height 17
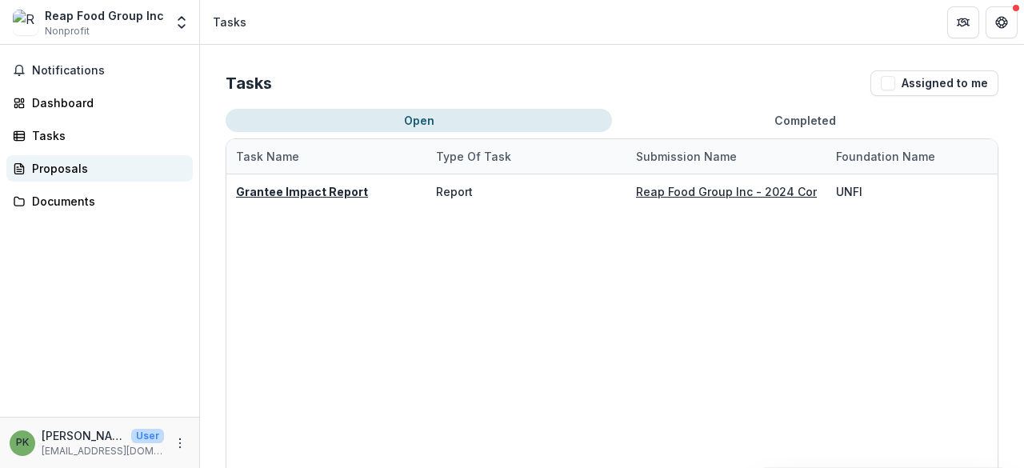
click at [64, 176] on div "Proposals" at bounding box center [106, 168] width 148 height 17
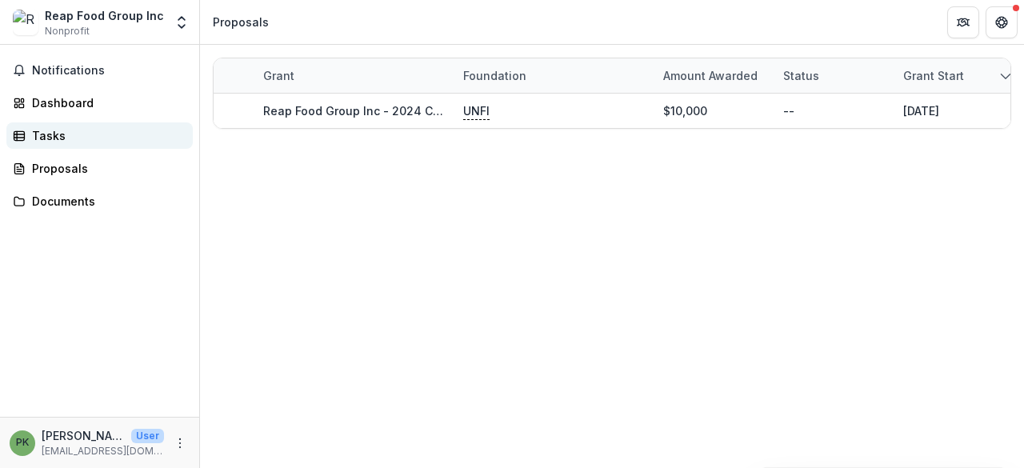
click at [59, 146] on link "Tasks" at bounding box center [99, 135] width 186 height 26
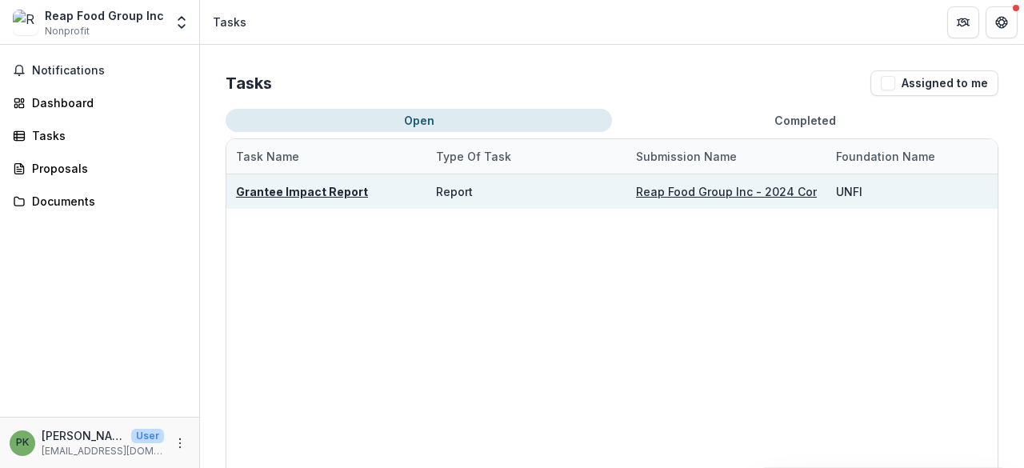
click at [280, 185] on u "Grantee Impact Report" at bounding box center [302, 192] width 132 height 14
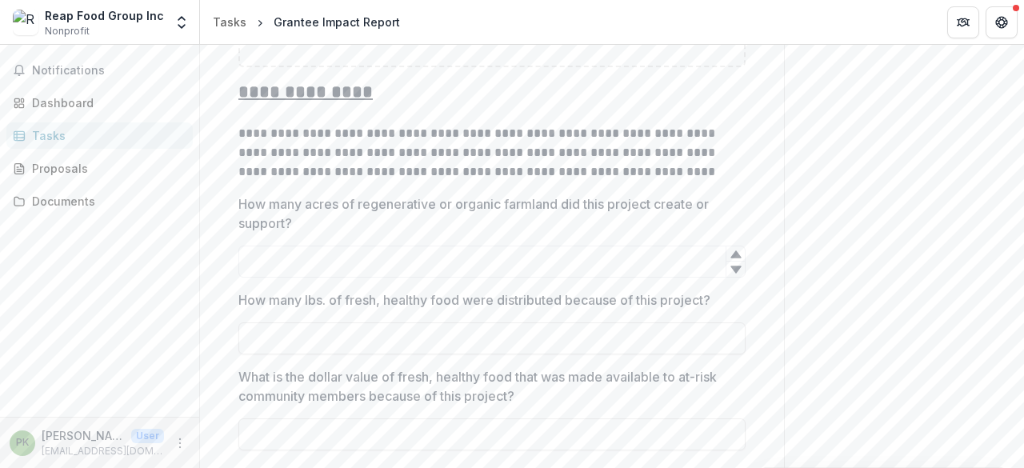
scroll to position [749, 0]
click at [458, 258] on input "How many acres of regenerative or organic farmland did this project create or s…" at bounding box center [491, 263] width 507 height 32
click at [726, 249] on div at bounding box center [735, 255] width 19 height 15
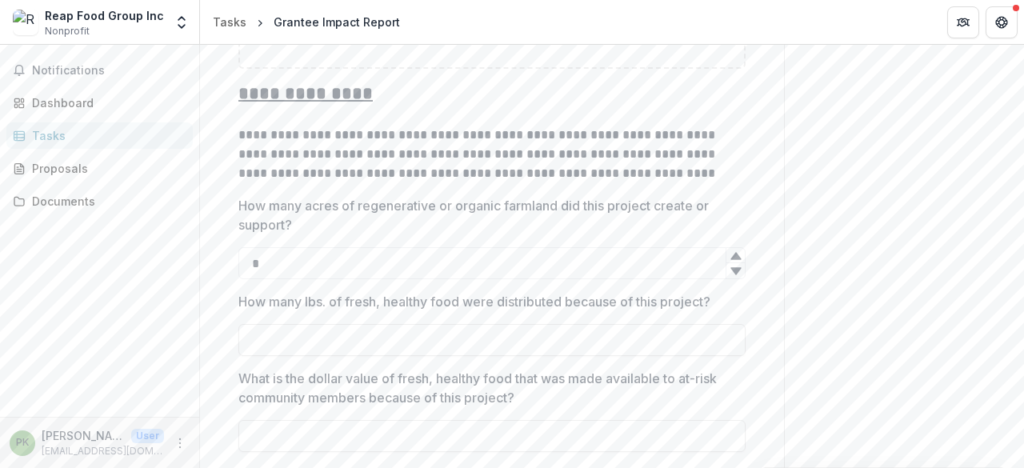
click at [726, 249] on div at bounding box center [735, 255] width 19 height 15
click at [734, 267] on icon at bounding box center [735, 270] width 10 height 7
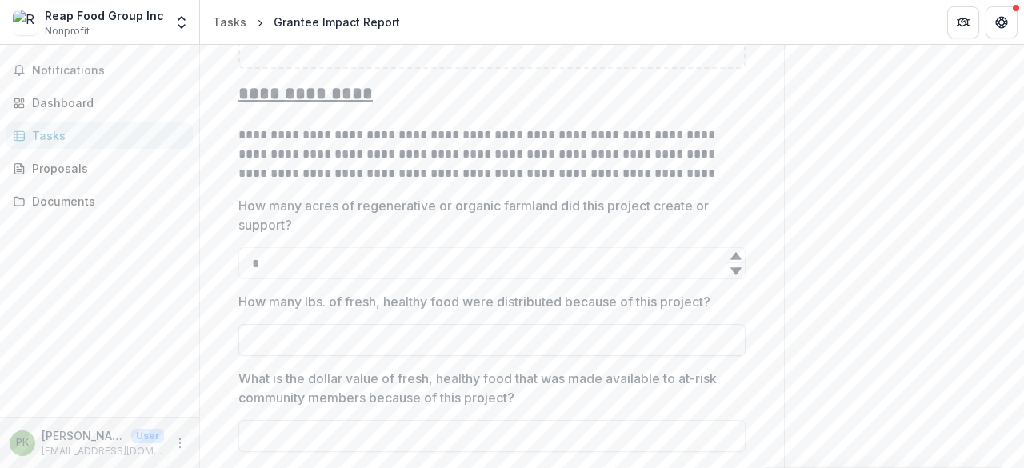
click at [606, 335] on input "How many lbs. of fresh, healthy food were distributed because of this project?" at bounding box center [491, 340] width 507 height 32
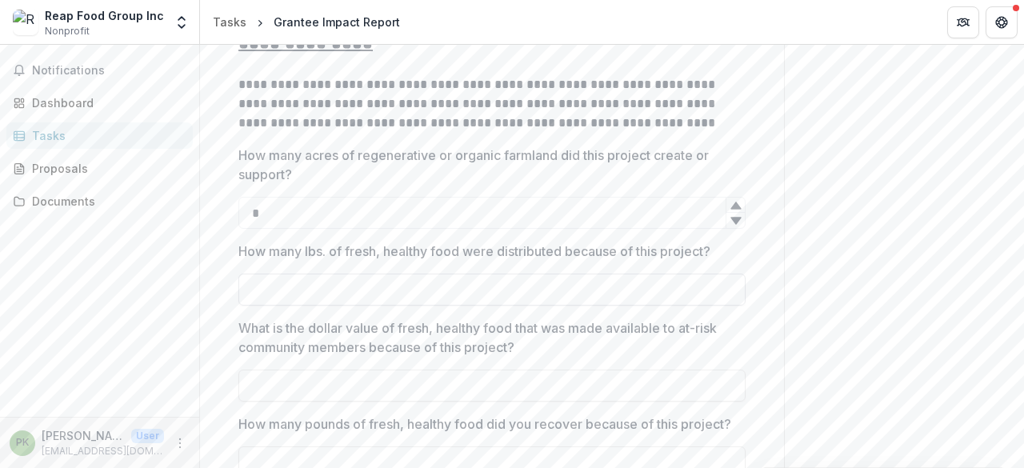
scroll to position [803, 0]
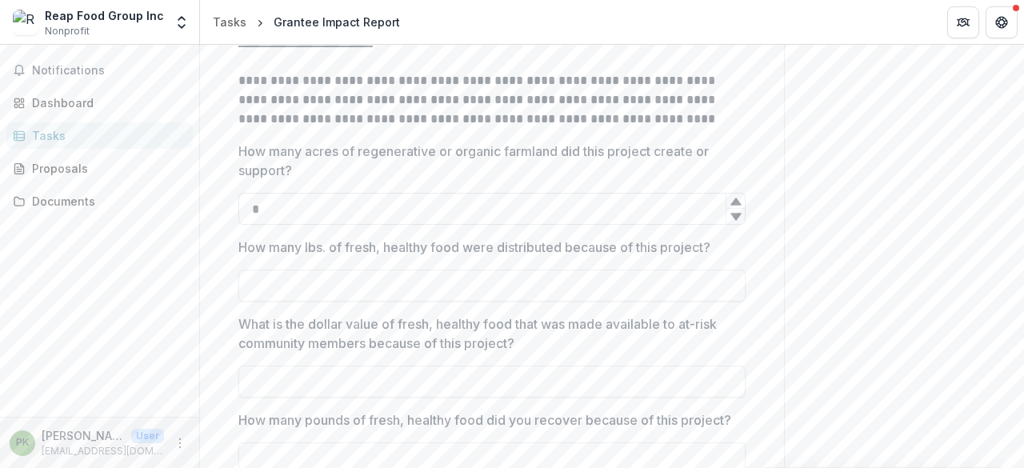
click at [389, 199] on input "*" at bounding box center [491, 209] width 507 height 32
click at [739, 201] on div at bounding box center [735, 201] width 19 height 15
click at [737, 208] on div at bounding box center [735, 216] width 19 height 16
click at [733, 198] on icon at bounding box center [735, 201] width 10 height 7
click at [733, 213] on icon at bounding box center [736, 216] width 13 height 13
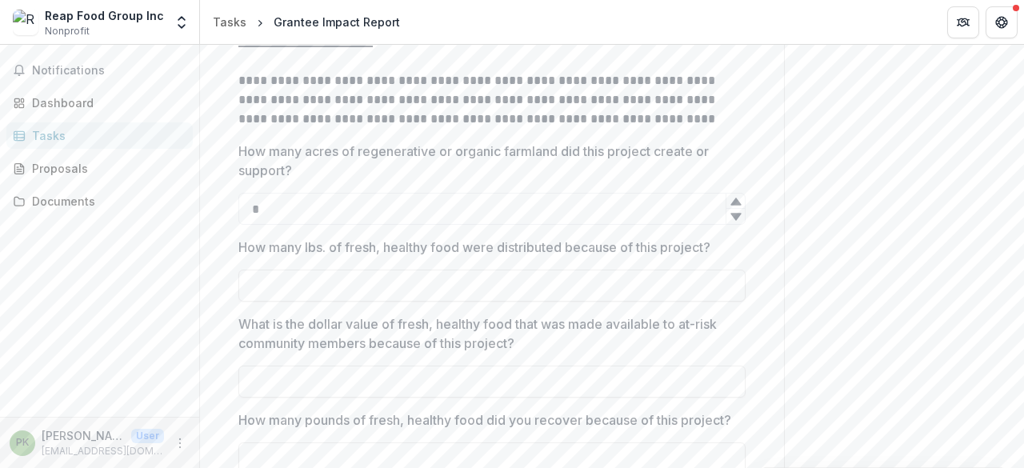
click at [733, 213] on icon at bounding box center [736, 216] width 13 height 13
type input "*"
click at [733, 213] on icon at bounding box center [736, 216] width 13 height 13
click at [808, 269] on div "Send comments or questions to UNFI in the box below. UNFI will be notified via …" at bounding box center [904, 428] width 239 height 2372
click at [574, 287] on input "How many lbs. of fresh, healthy food were distributed because of this project?" at bounding box center [491, 286] width 507 height 32
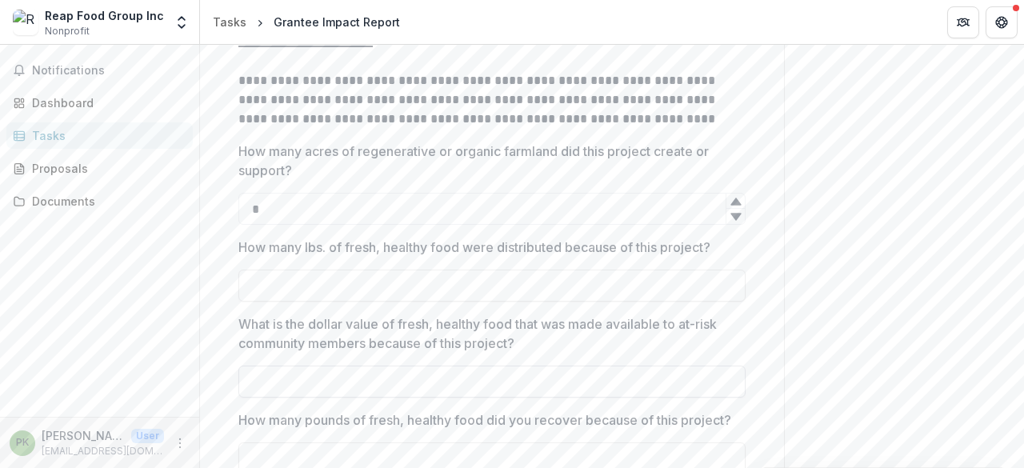
click at [494, 374] on input "What is the dollar value of fresh, healthy food that was made available to at-r…" at bounding box center [491, 382] width 507 height 32
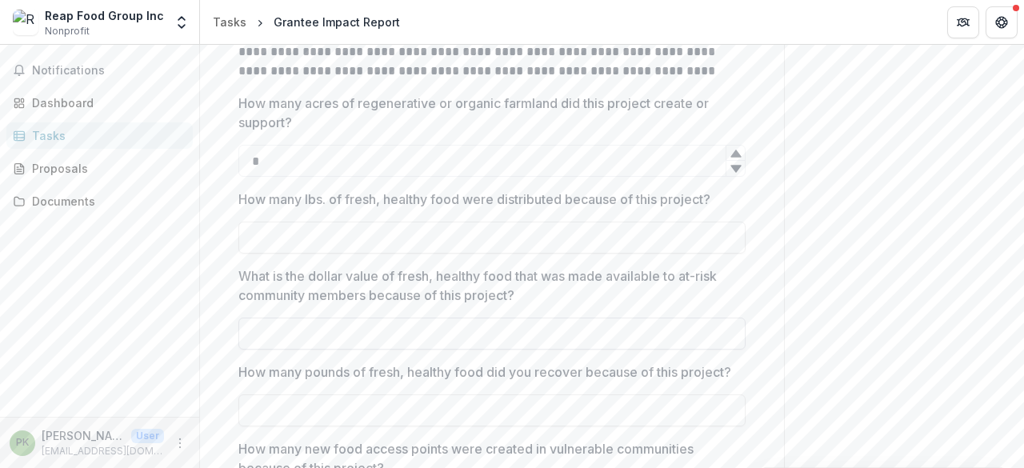
scroll to position [852, 0]
click at [442, 238] on input "How many lbs. of fresh, healthy food were distributed because of this project?" at bounding box center [491, 237] width 507 height 32
click at [462, 317] on input "What is the dollar value of fresh, healthy food that was made available to at-r…" at bounding box center [491, 333] width 507 height 32
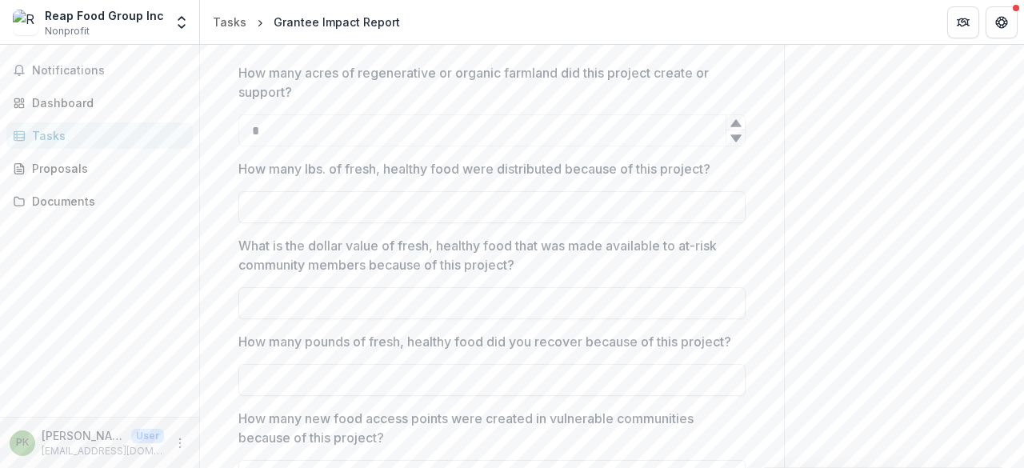
scroll to position [882, 0]
click at [421, 302] on input "What is the dollar value of fresh, healthy food that was made available to at-r…" at bounding box center [491, 302] width 507 height 32
click at [245, 302] on input "**********" at bounding box center [491, 302] width 507 height 32
type input "**********"
click at [315, 195] on input "How many lbs. of fresh, healthy food were distributed because of this project?" at bounding box center [491, 206] width 507 height 32
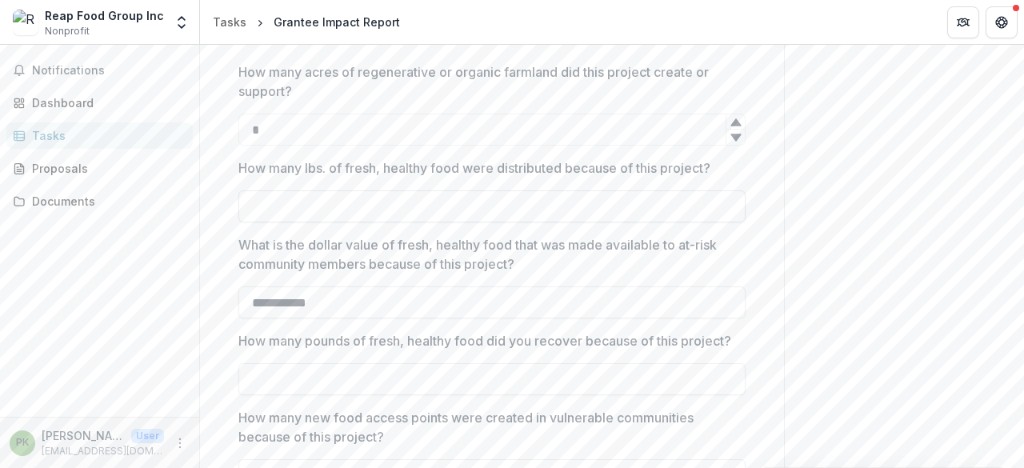
paste input "**********"
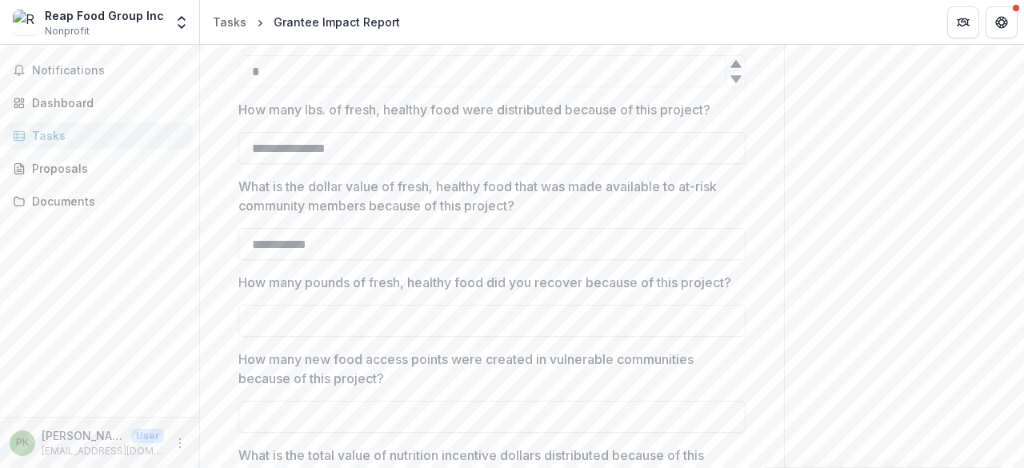
scroll to position [1022, 0]
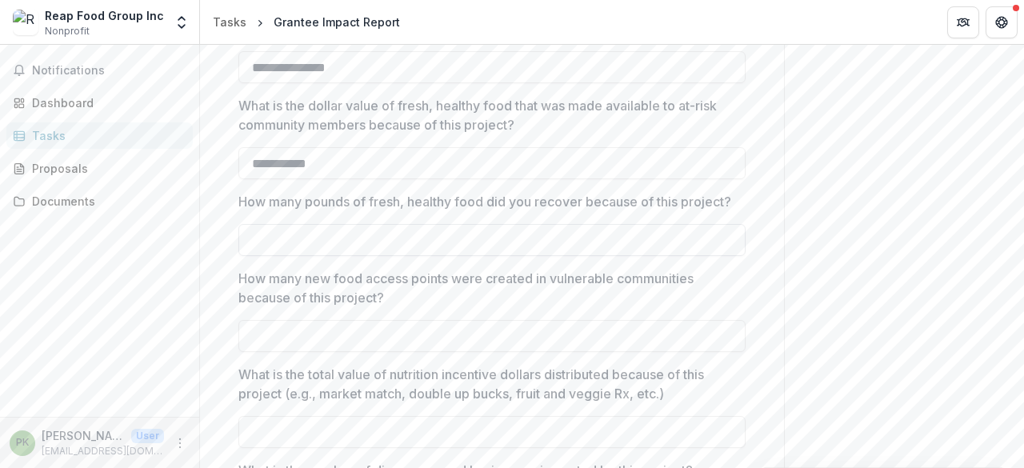
type input "**********"
click at [406, 252] on input "How many pounds of fresh, healthy food did you recover because of this project?" at bounding box center [491, 240] width 507 height 32
type input "*"
type input "****"
click at [387, 352] on input "How many new food access points were created in vulnerable communities because …" at bounding box center [491, 336] width 507 height 32
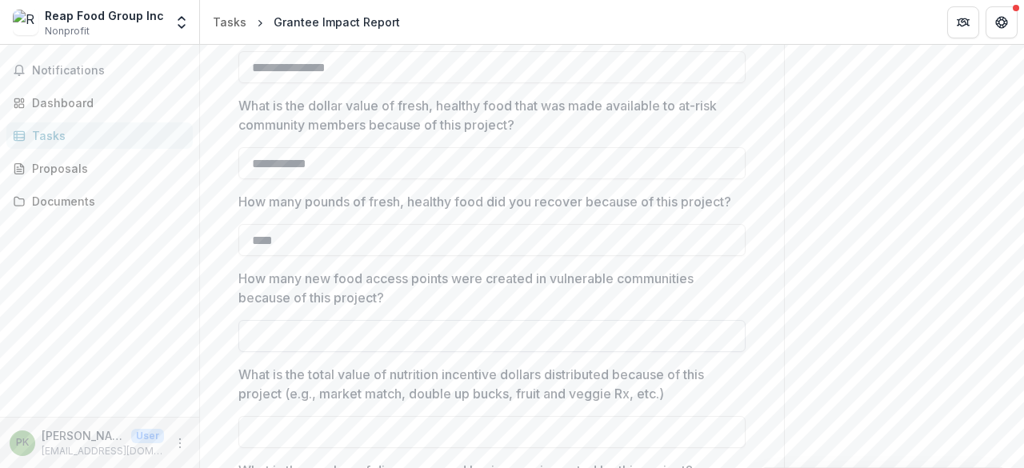
type input "*"
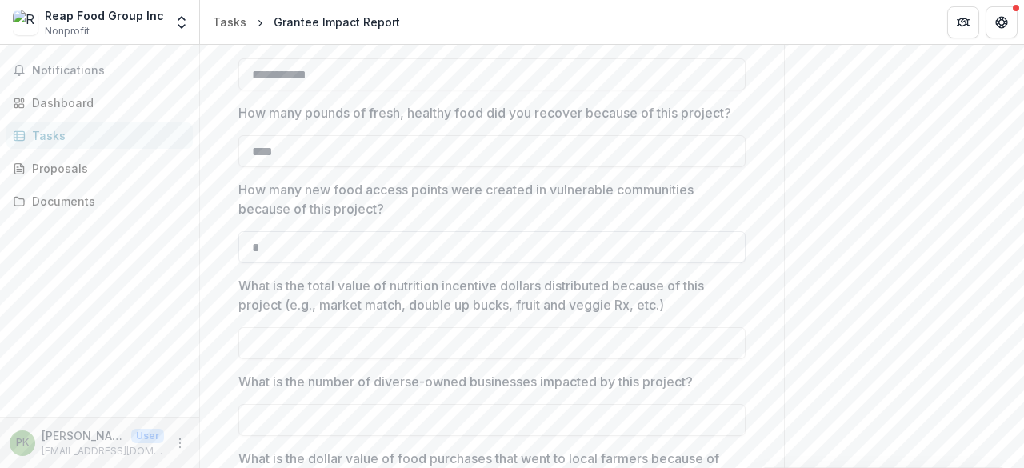
scroll to position [1112, 0]
type input "*"
click at [387, 354] on input "What is the total value of nutrition incentive dollars distributed because of t…" at bounding box center [491, 342] width 507 height 32
type input "*"
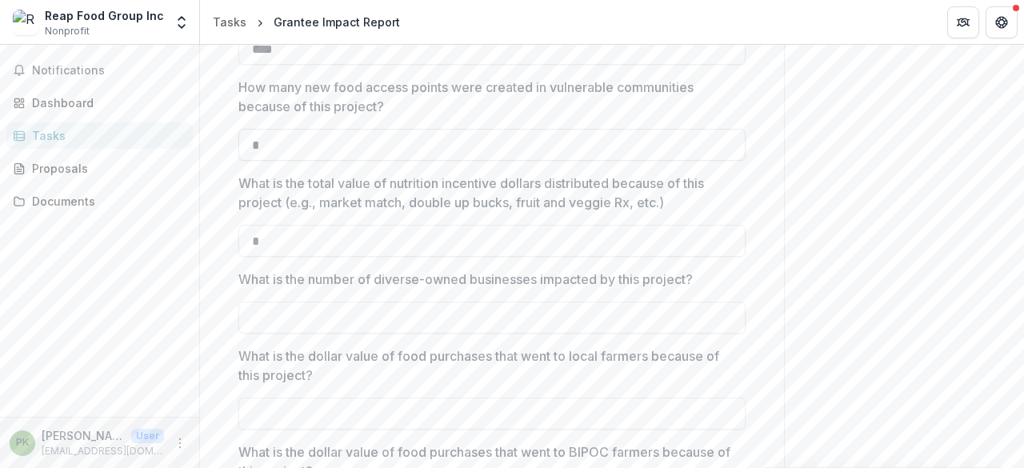
scroll to position [1214, 0]
type input "*"
click at [378, 330] on input "What is the number of diverse-owned businesses impacted by this project?" at bounding box center [491, 317] width 507 height 32
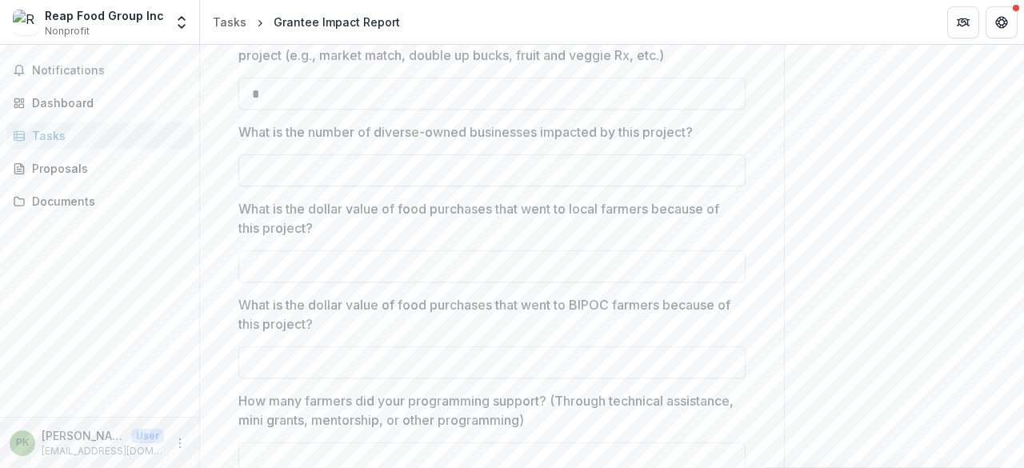
scroll to position [1361, 0]
click at [373, 265] on input "What is the dollar value of food purchases that went to local farmers because o…" at bounding box center [491, 266] width 507 height 32
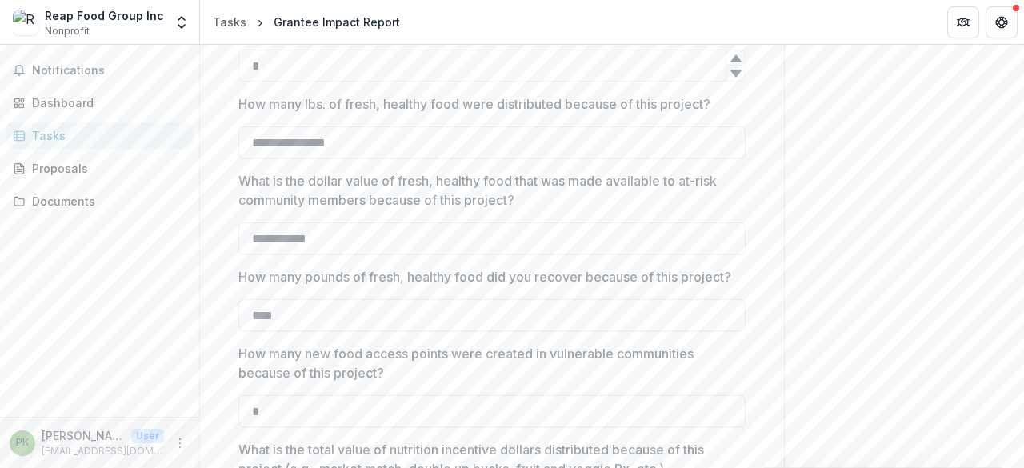
scroll to position [944, 0]
click at [354, 240] on input "**********" at bounding box center [491, 241] width 507 height 32
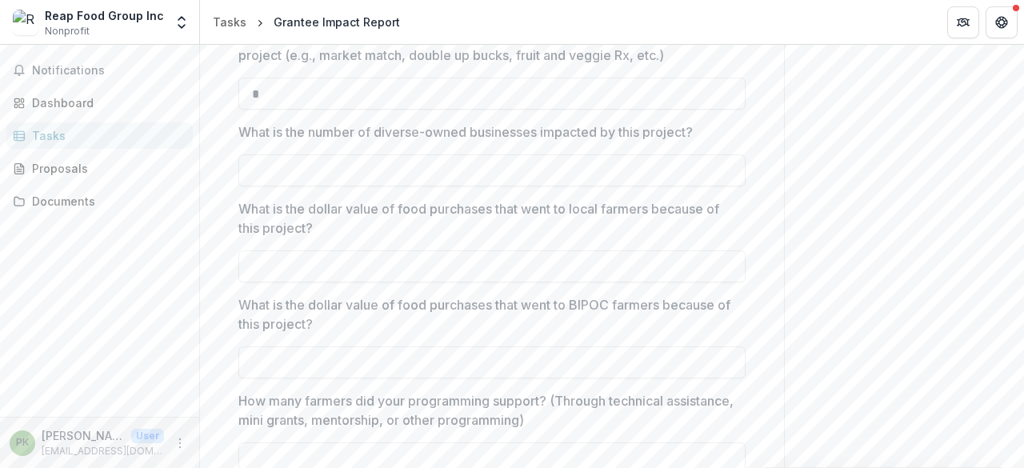
scroll to position [1361, 0]
click at [344, 282] on input "What is the dollar value of food purchases that went to local farmers because o…" at bounding box center [491, 266] width 507 height 32
paste input "**********"
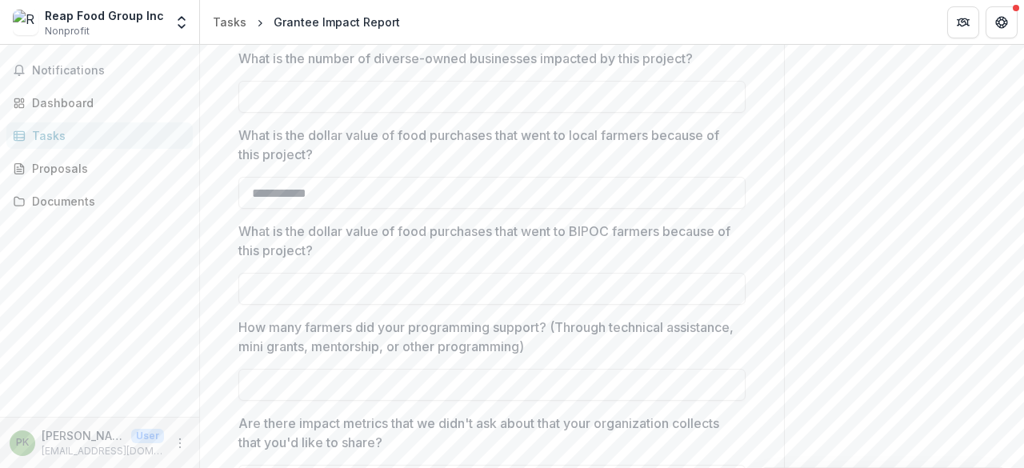
scroll to position [1435, 0]
type input "**********"
click at [370, 297] on input "What is the dollar value of food purchases that went to BIPOC farmers because o…" at bounding box center [491, 288] width 507 height 32
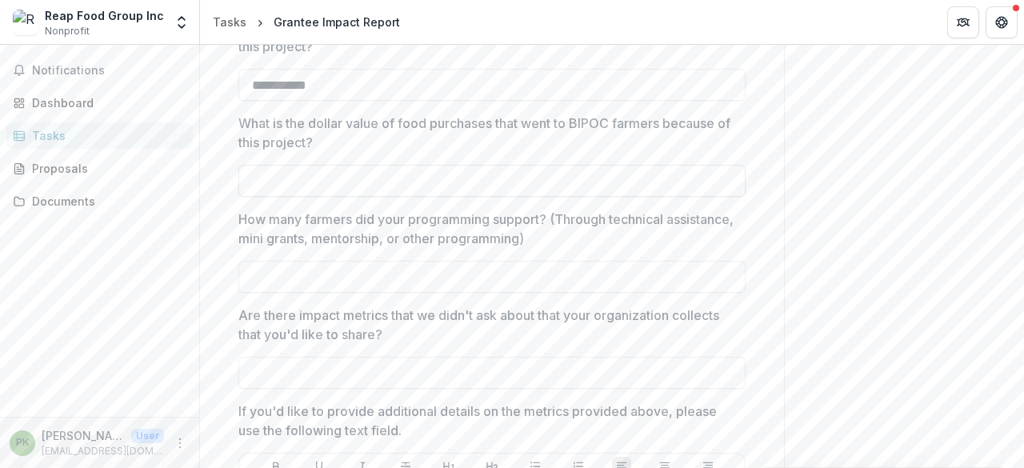
scroll to position [1543, 0]
click at [360, 196] on input "What is the dollar value of food purchases that went to BIPOC farmers because o…" at bounding box center [491, 180] width 507 height 32
type input "*********"
click at [462, 287] on input "How many farmers did your programming support? (Through technical assistance, m…" at bounding box center [491, 276] width 507 height 32
click at [449, 292] on input "How many farmers did your programming support? (Through technical assistance, m…" at bounding box center [491, 276] width 507 height 32
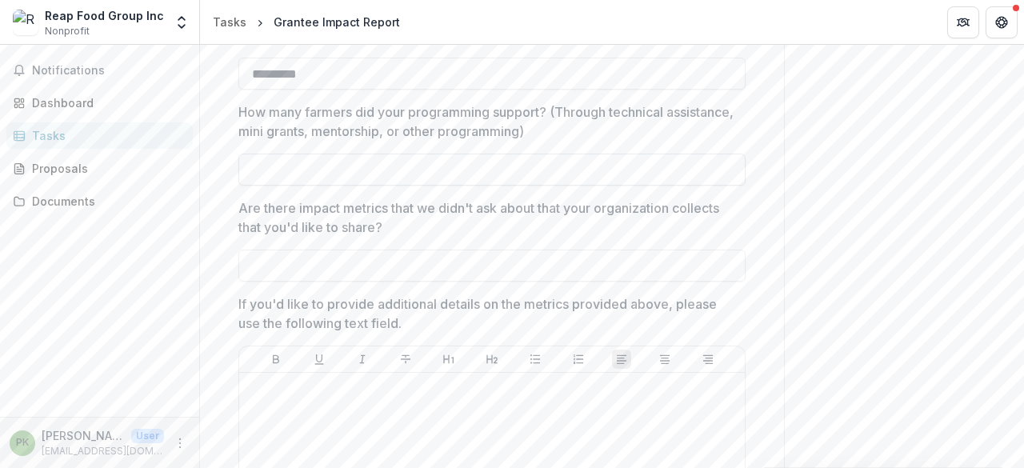
scroll to position [1650, 0]
click at [429, 279] on input "Are there impact metrics that we didn't ask about that your organization collec…" at bounding box center [491, 265] width 507 height 32
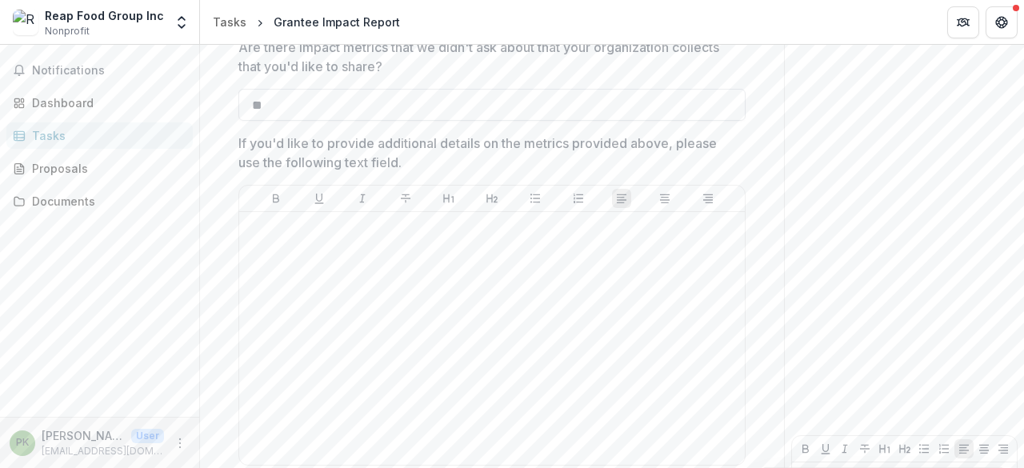
scroll to position [1811, 0]
type input "**"
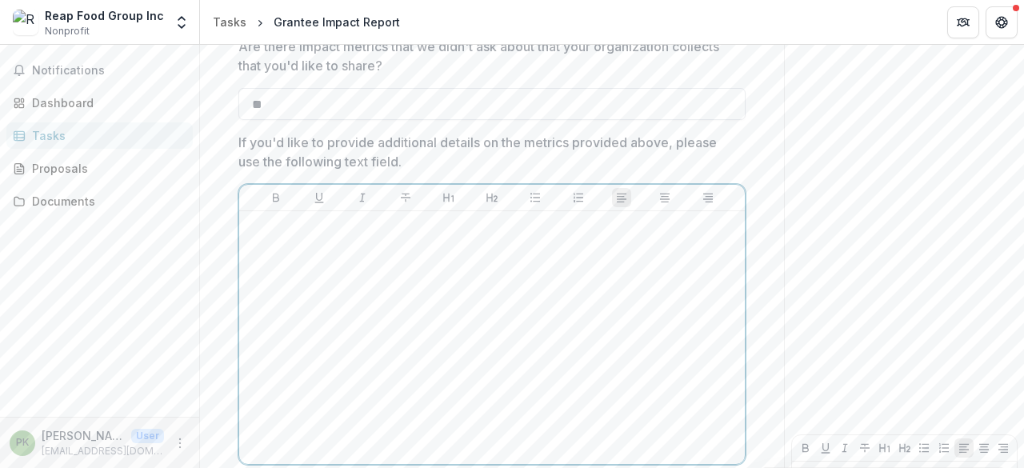
click at [429, 279] on div at bounding box center [492, 338] width 493 height 240
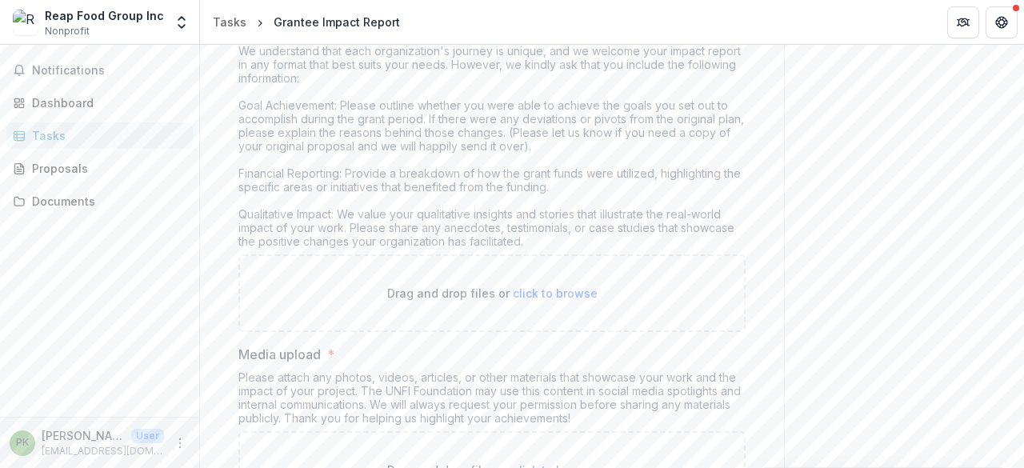
scroll to position [308, 0]
click at [538, 239] on div "We understand that each organization's journey is unique, and we welcome your i…" at bounding box center [491, 150] width 507 height 210
drag, startPoint x: 523, startPoint y: 236, endPoint x: 482, endPoint y: 233, distance: 40.9
click at [485, 233] on div "We understand that each organization's journey is unique, and we welcome your i…" at bounding box center [491, 150] width 507 height 210
click at [482, 233] on div "We understand that each organization's journey is unique, and we welcome your i…" at bounding box center [491, 150] width 507 height 210
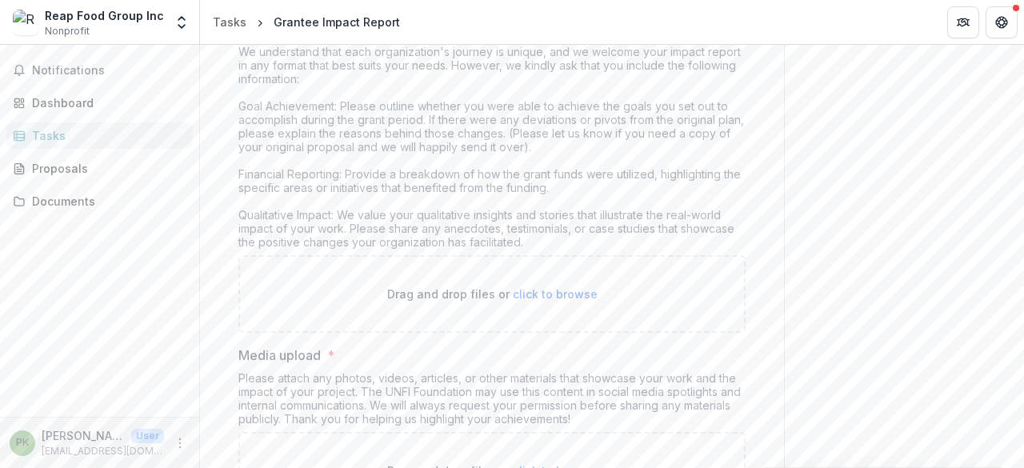
click at [538, 239] on div "We understand that each organization's journey is unique, and we welcome your i…" at bounding box center [491, 150] width 507 height 210
click at [523, 237] on div "We understand that each organization's journey is unique, and we welcome your i…" at bounding box center [491, 150] width 507 height 210
click at [526, 238] on div "We understand that each organization's journey is unique, and we welcome your i…" at bounding box center [491, 150] width 507 height 210
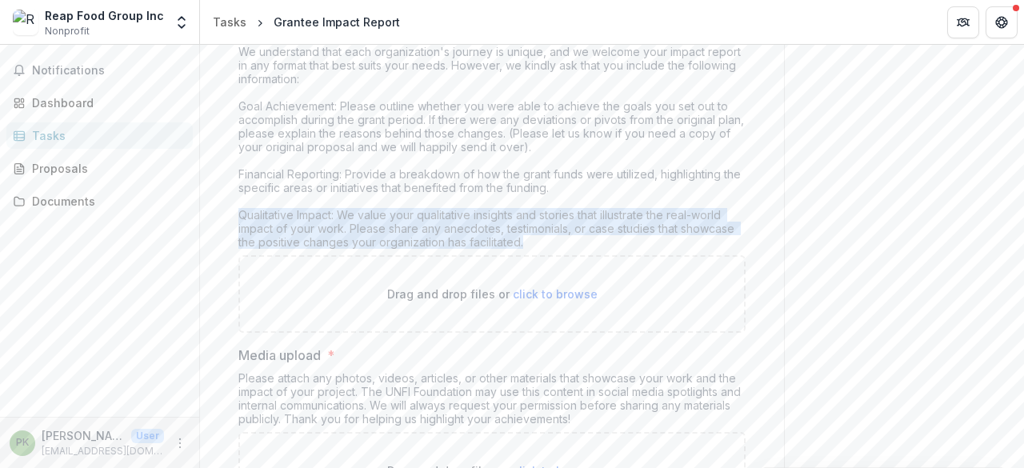
drag, startPoint x: 526, startPoint y: 238, endPoint x: 406, endPoint y: 223, distance: 121.8
click at [453, 234] on div "We understand that each organization's journey is unique, and we welcome your i…" at bounding box center [491, 150] width 507 height 210
click at [402, 223] on div "We understand that each organization's journey is unique, and we welcome your i…" at bounding box center [491, 150] width 507 height 210
drag, startPoint x: 538, startPoint y: 241, endPoint x: 340, endPoint y: 206, distance: 200.6
click at [340, 206] on div "We understand that each organization's journey is unique, and we welcome your i…" at bounding box center [491, 150] width 507 height 210
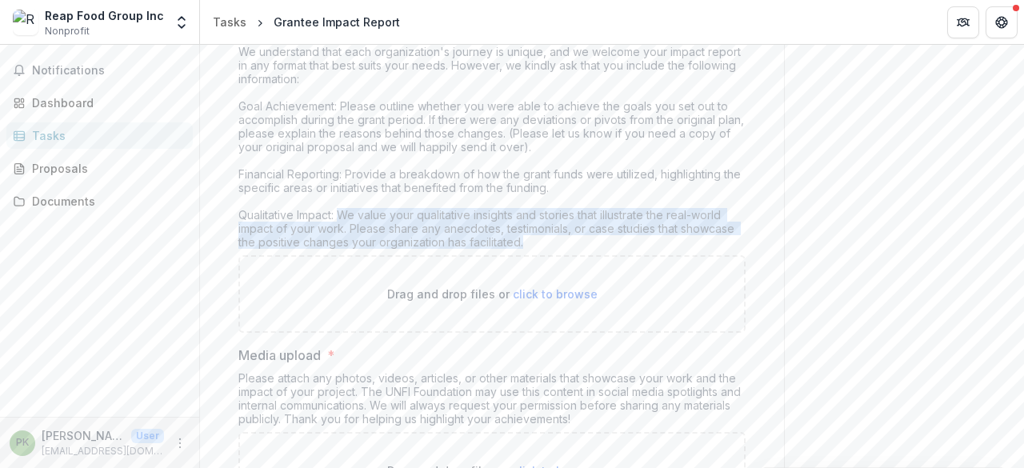
copy div "We value your qualitative insights and stories that illustrate the real-world i…"
